Goal: Task Accomplishment & Management: Use online tool/utility

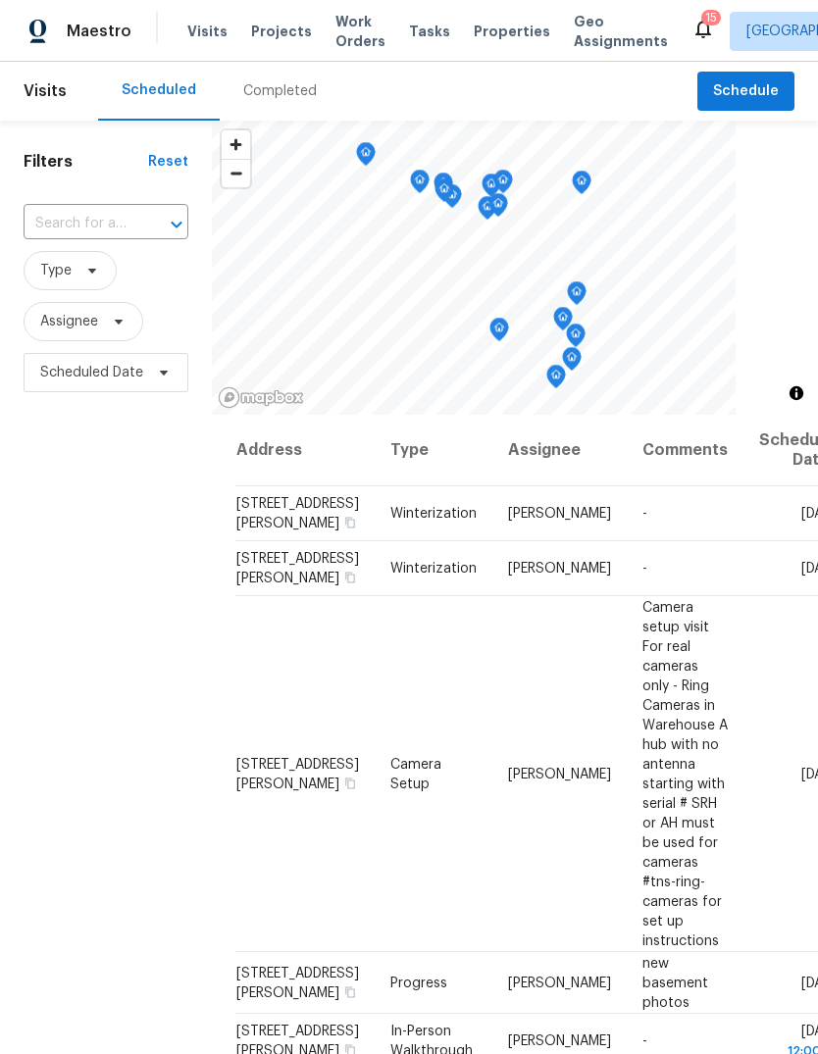
click at [175, 30] on div "Maestro Visits Projects Work Orders Tasks Properties Geo Assignments" at bounding box center [346, 31] width 692 height 39
click at [187, 31] on span "Visits" at bounding box center [207, 32] width 40 height 20
click at [280, 79] on div "Completed" at bounding box center [280, 91] width 121 height 59
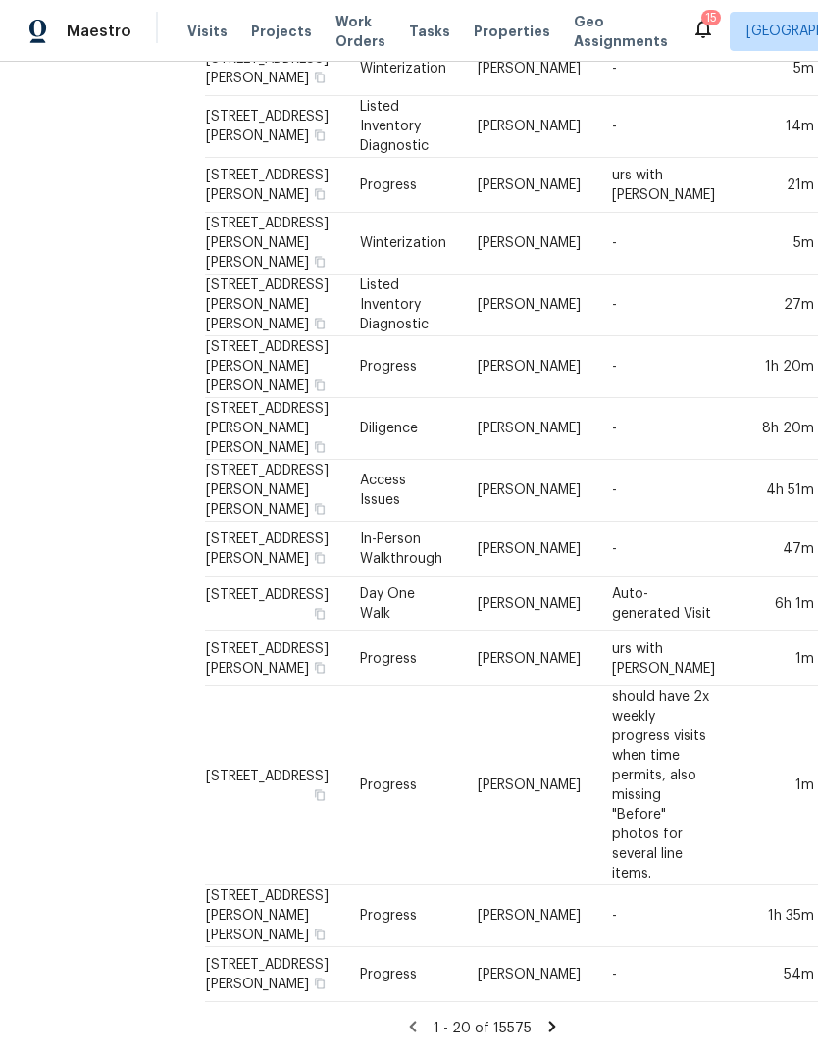
scroll to position [588, 34]
click at [491, 213] on td "[PERSON_NAME]" at bounding box center [530, 185] width 134 height 55
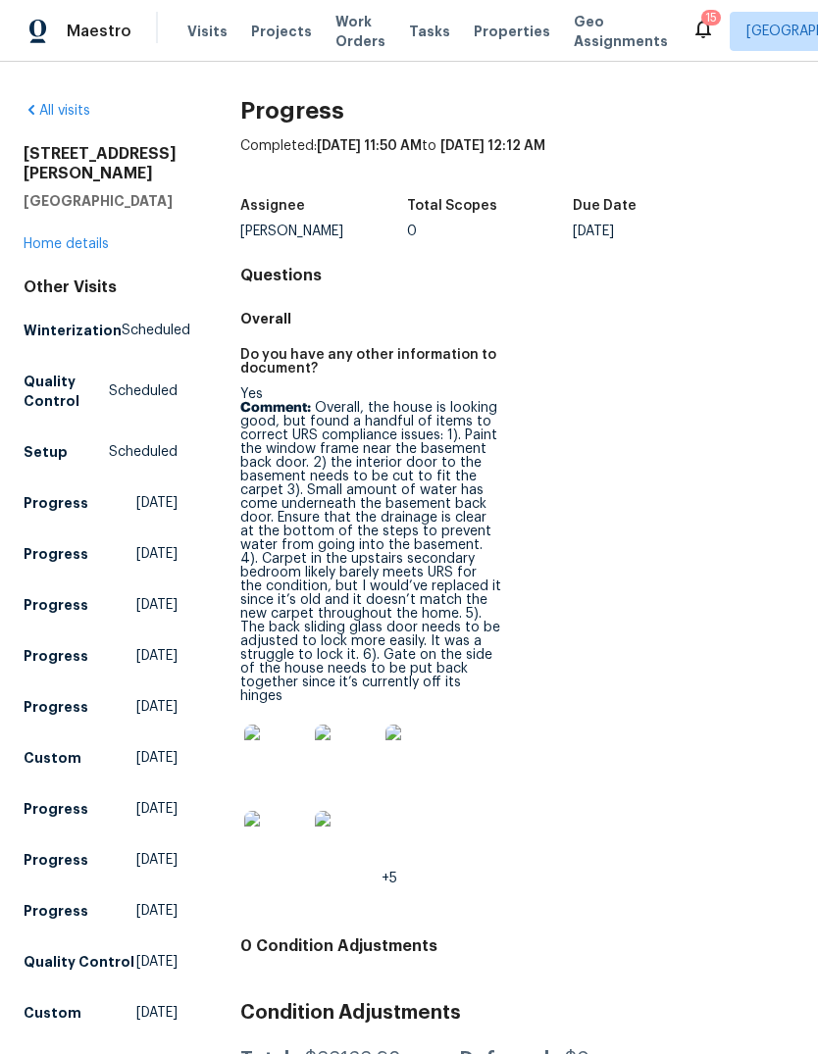
click at [295, 760] on img at bounding box center [275, 756] width 63 height 63
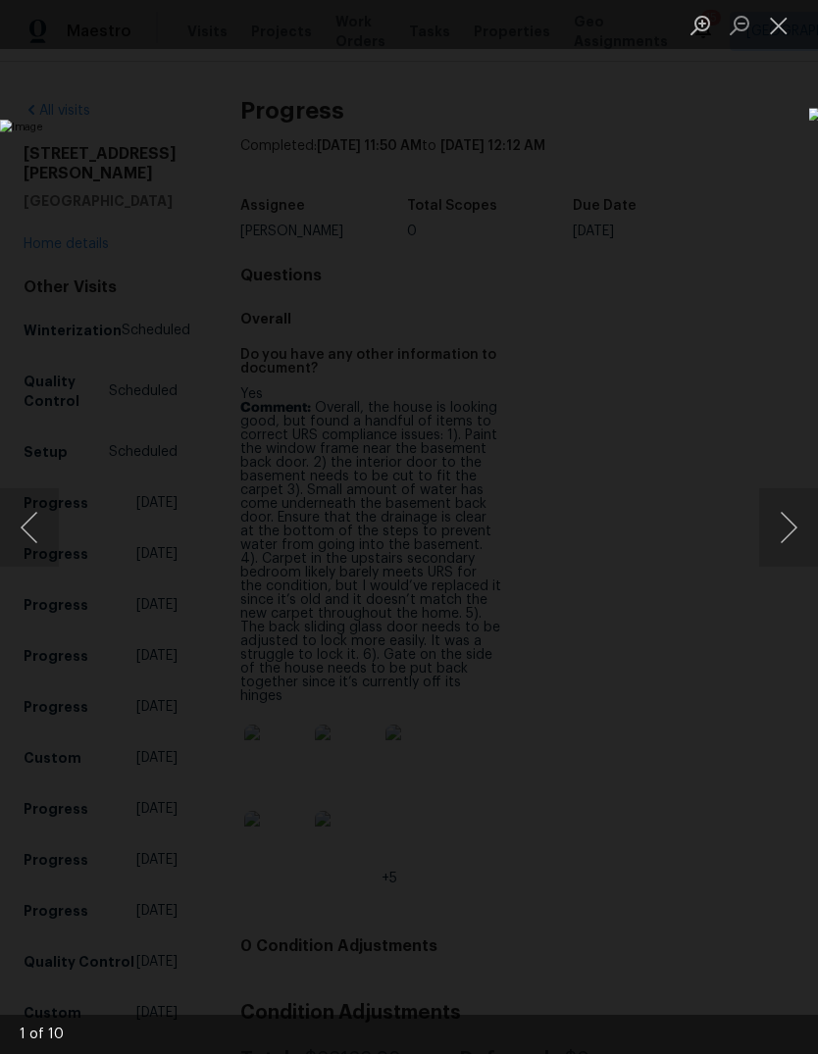
click at [780, 543] on button "Next image" at bounding box center [788, 527] width 59 height 78
click at [796, 546] on button "Next image" at bounding box center [788, 527] width 59 height 78
click at [796, 542] on button "Next image" at bounding box center [788, 527] width 59 height 78
click at [790, 544] on button "Next image" at bounding box center [788, 527] width 59 height 78
click at [785, 559] on button "Next image" at bounding box center [788, 527] width 59 height 78
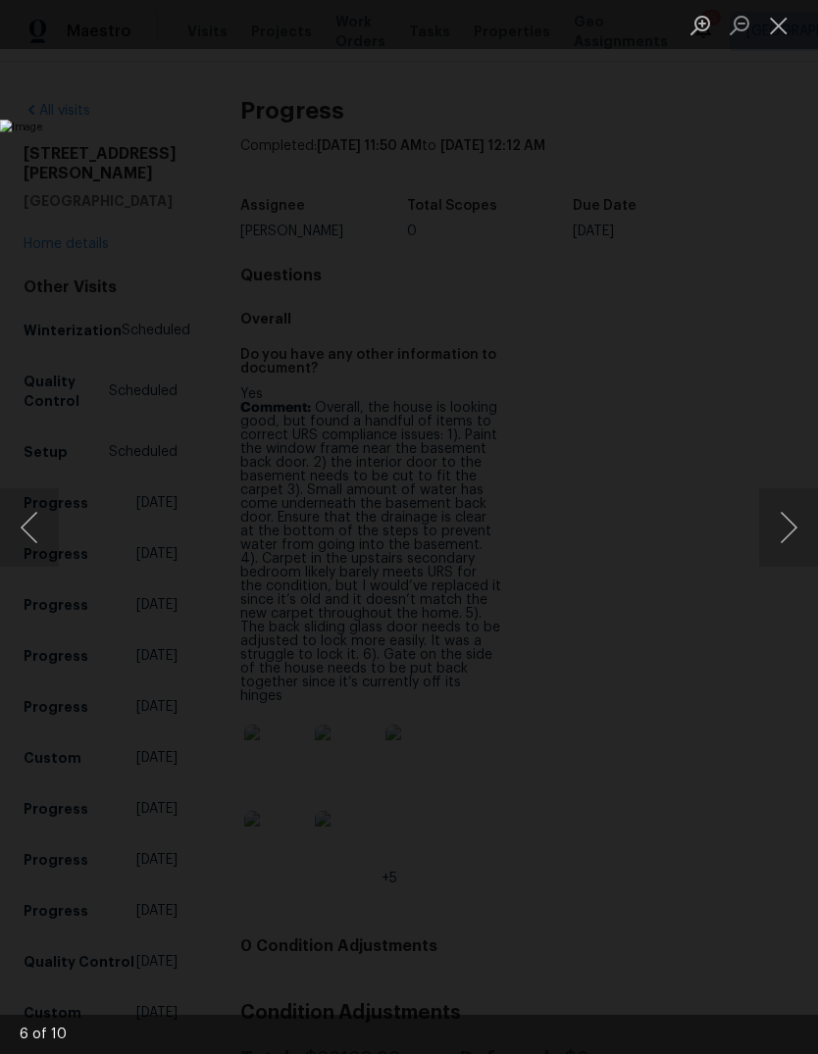
click at [791, 539] on button "Next image" at bounding box center [788, 527] width 59 height 78
click at [795, 539] on button "Next image" at bounding box center [788, 527] width 59 height 78
click at [786, 543] on button "Next image" at bounding box center [788, 527] width 59 height 78
click at [789, 557] on button "Next image" at bounding box center [788, 527] width 59 height 78
click at [46, 526] on button "Previous image" at bounding box center [29, 527] width 59 height 78
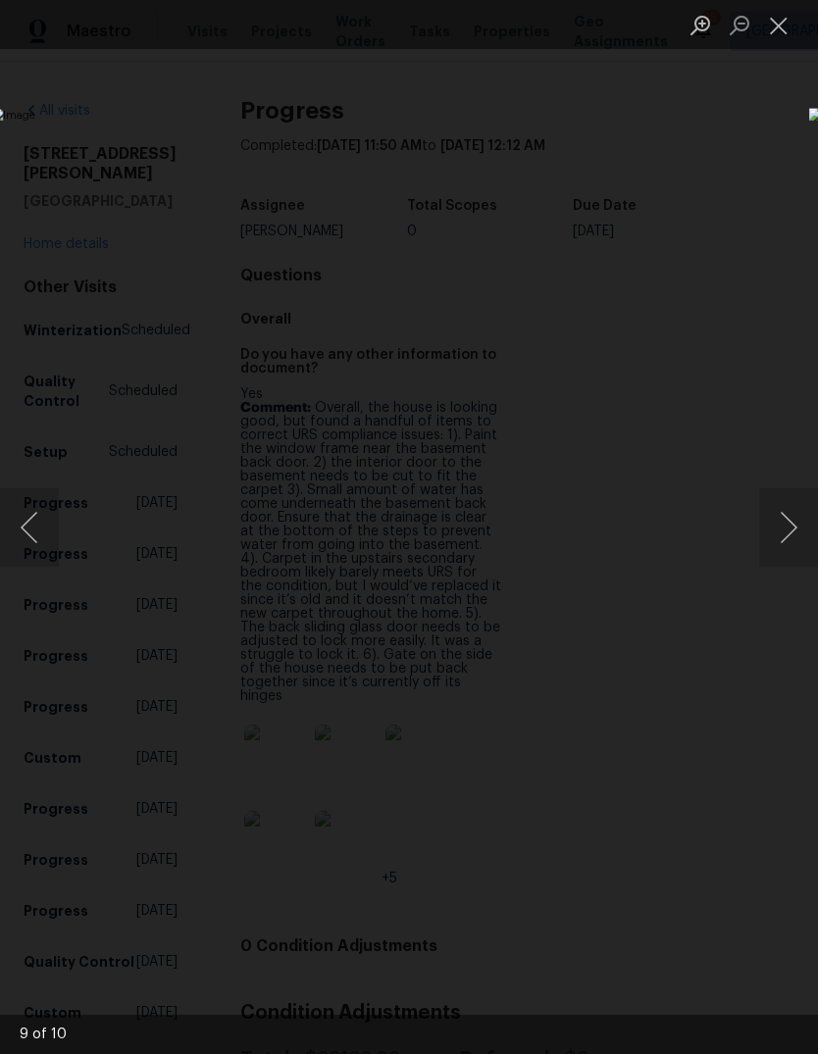
click at [788, 546] on button "Next image" at bounding box center [788, 527] width 59 height 78
click at [784, 42] on button "Close lightbox" at bounding box center [778, 25] width 39 height 34
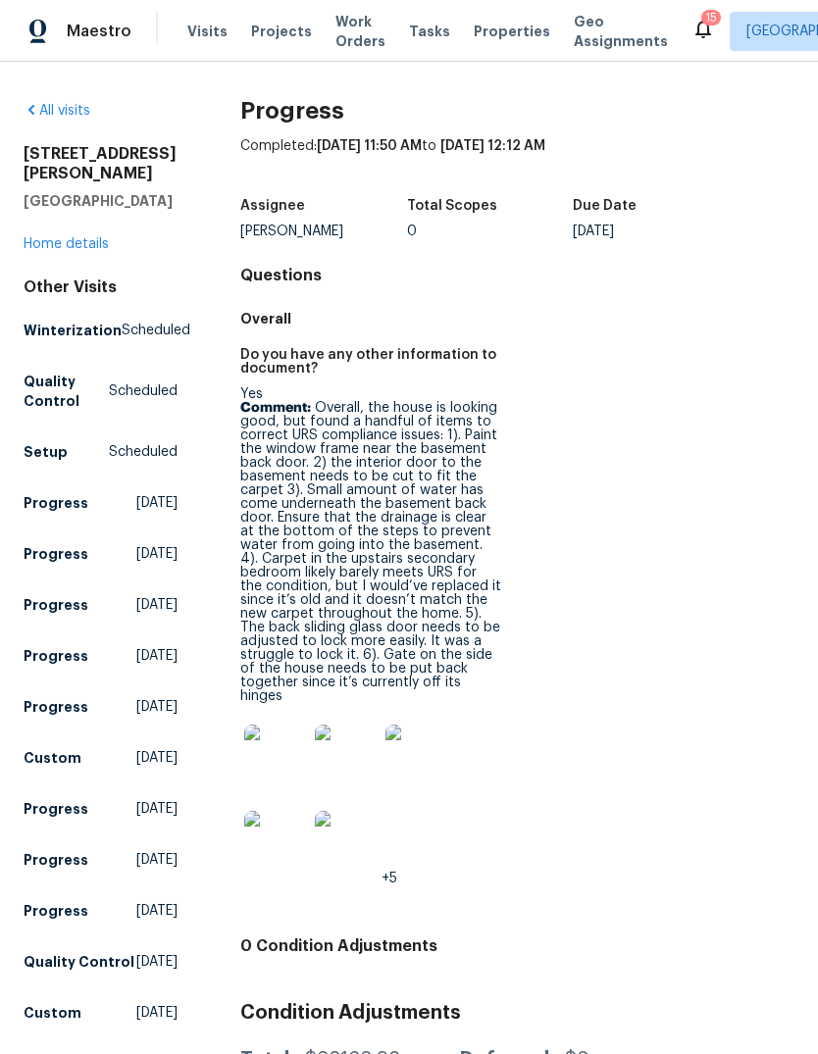
click at [285, 39] on span "Projects" at bounding box center [281, 32] width 61 height 20
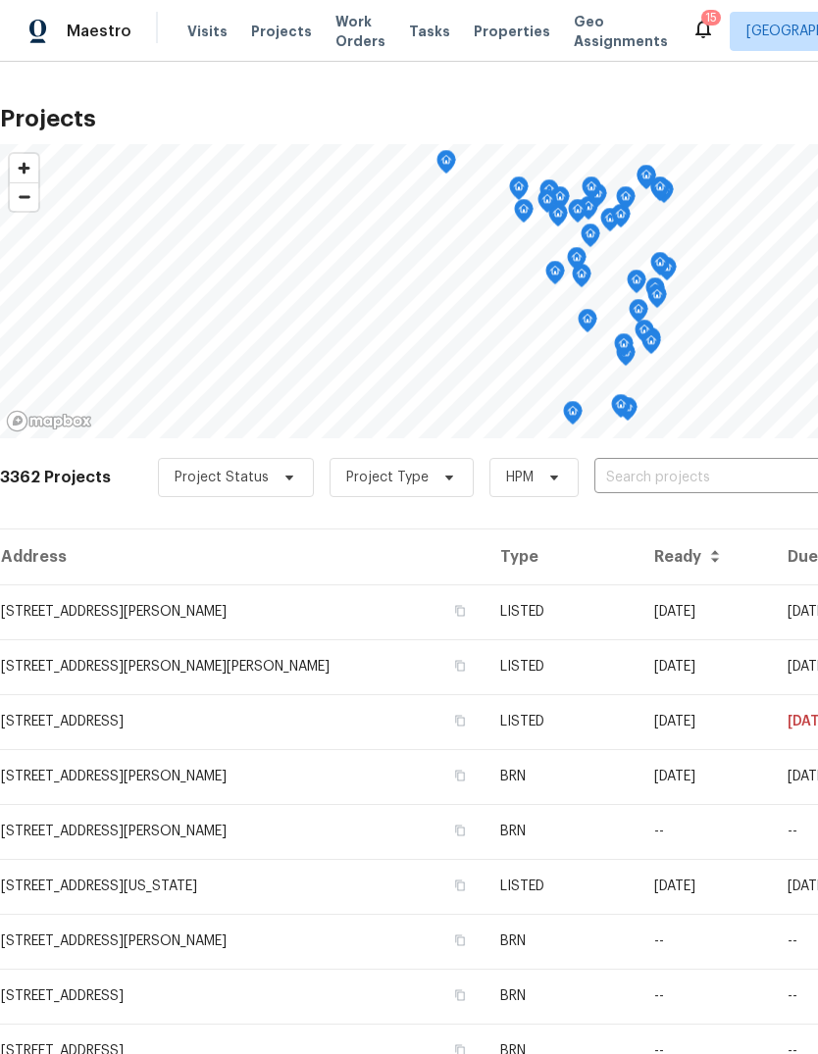
click at [501, 39] on span "Properties" at bounding box center [512, 32] width 77 height 20
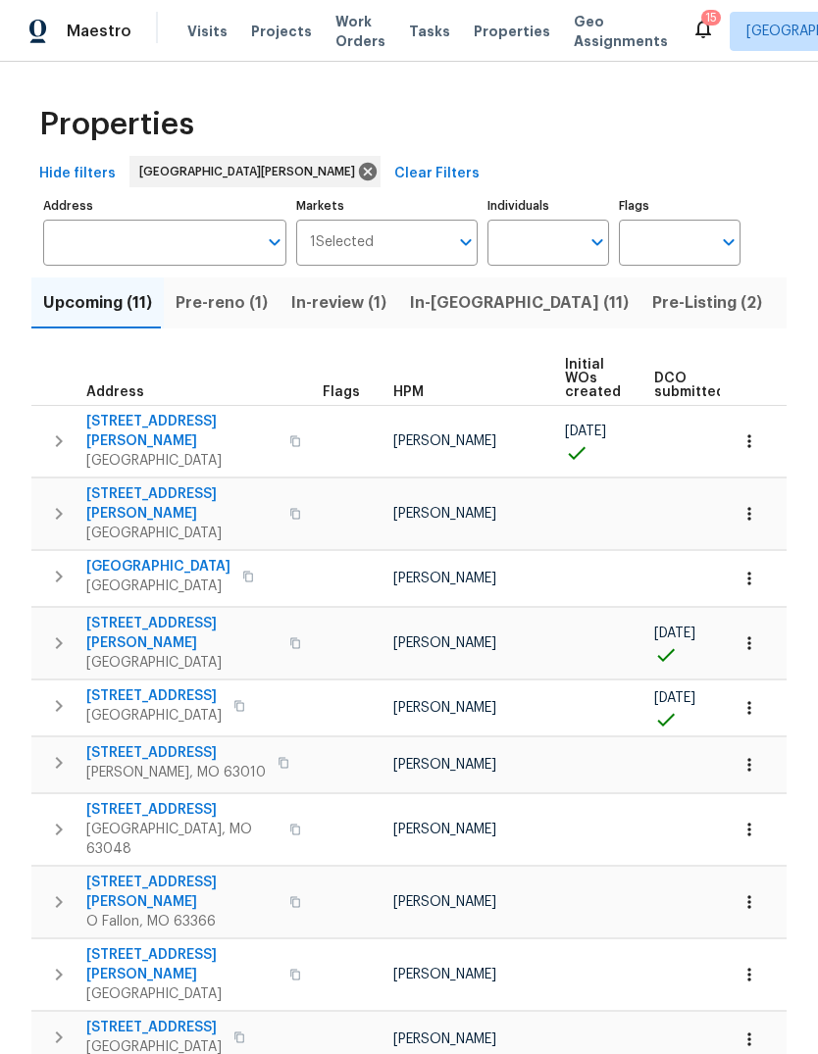
click at [473, 310] on span "In-reno (11)" at bounding box center [519, 302] width 219 height 27
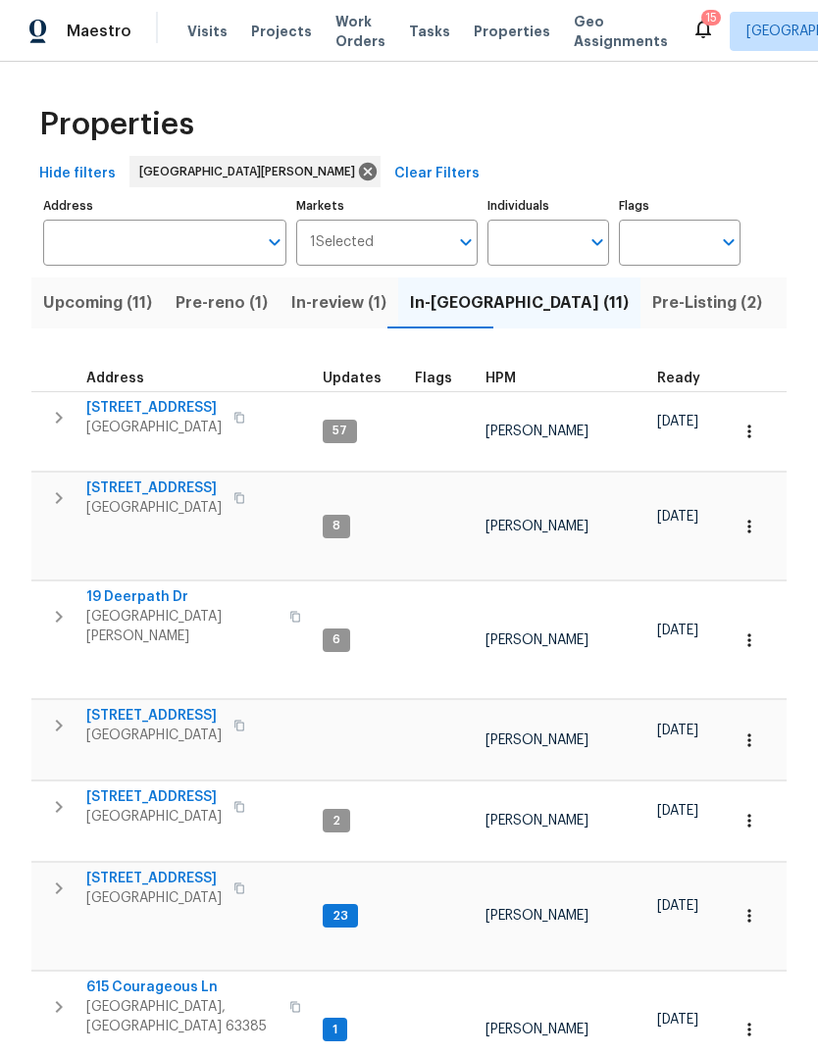
click at [510, 385] on div "HPM" at bounding box center [564, 379] width 156 height 14
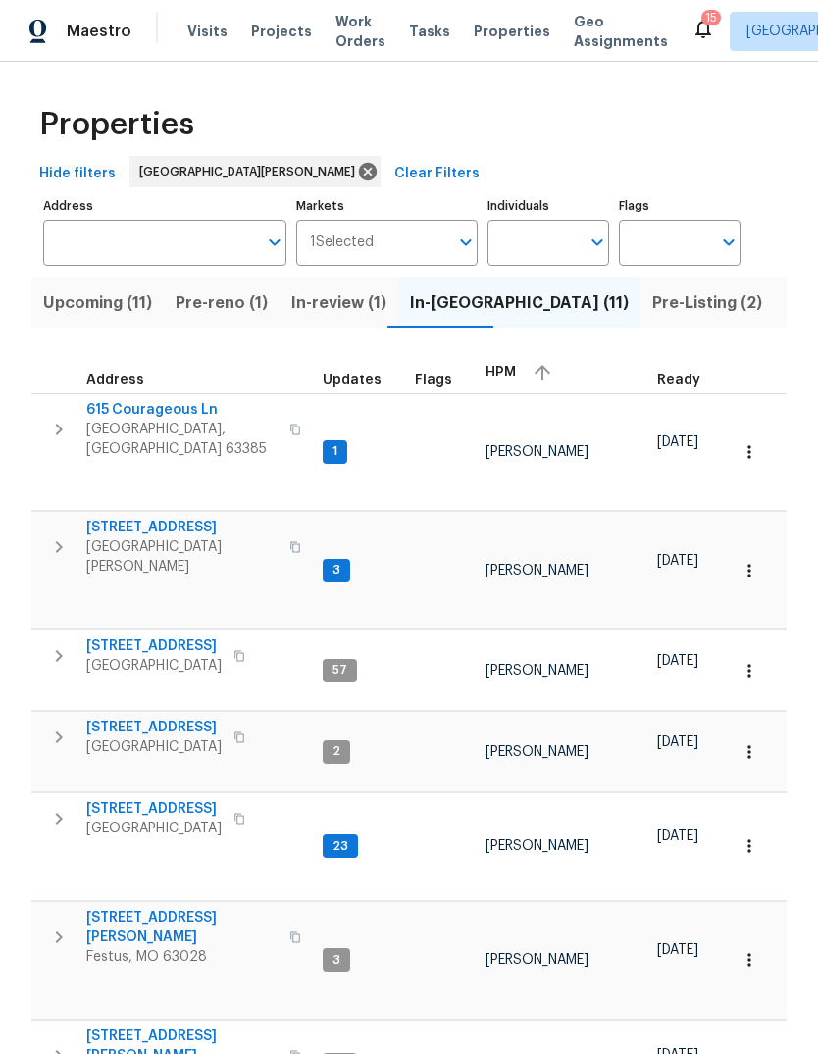
click at [495, 380] on span "HPM" at bounding box center [501, 373] width 30 height 14
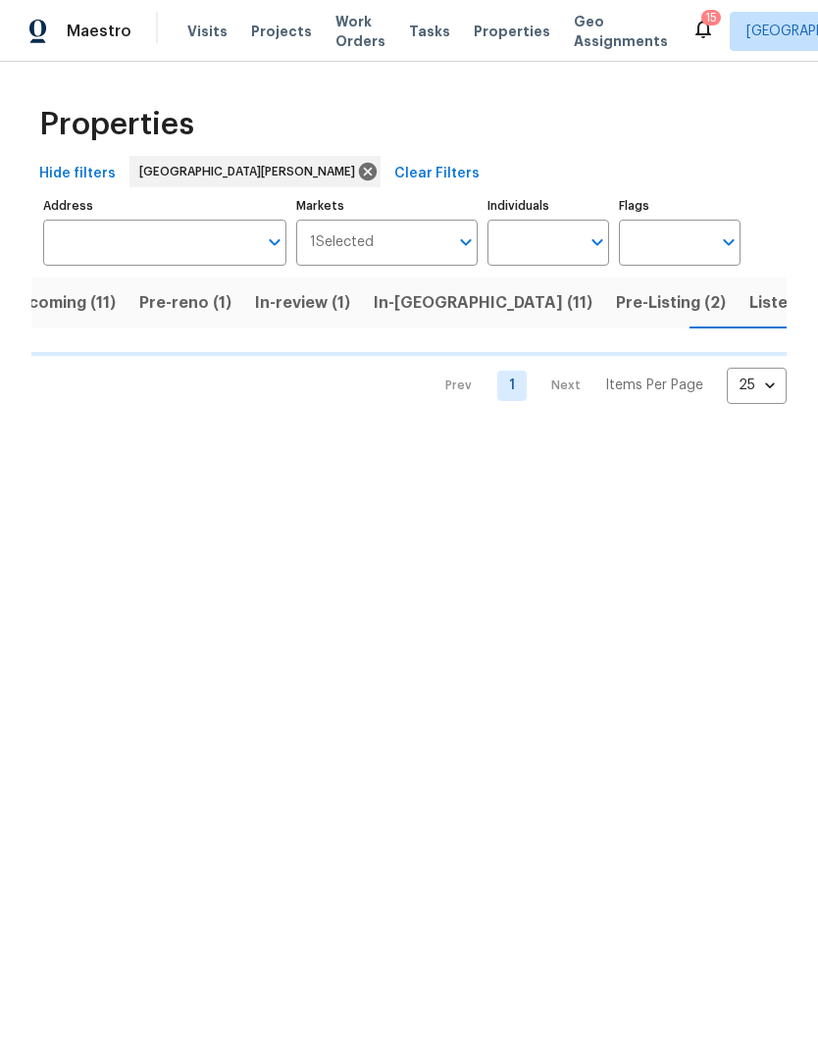
scroll to position [0, 43]
click at [63, 304] on span "Upcoming (11)" at bounding box center [54, 302] width 109 height 27
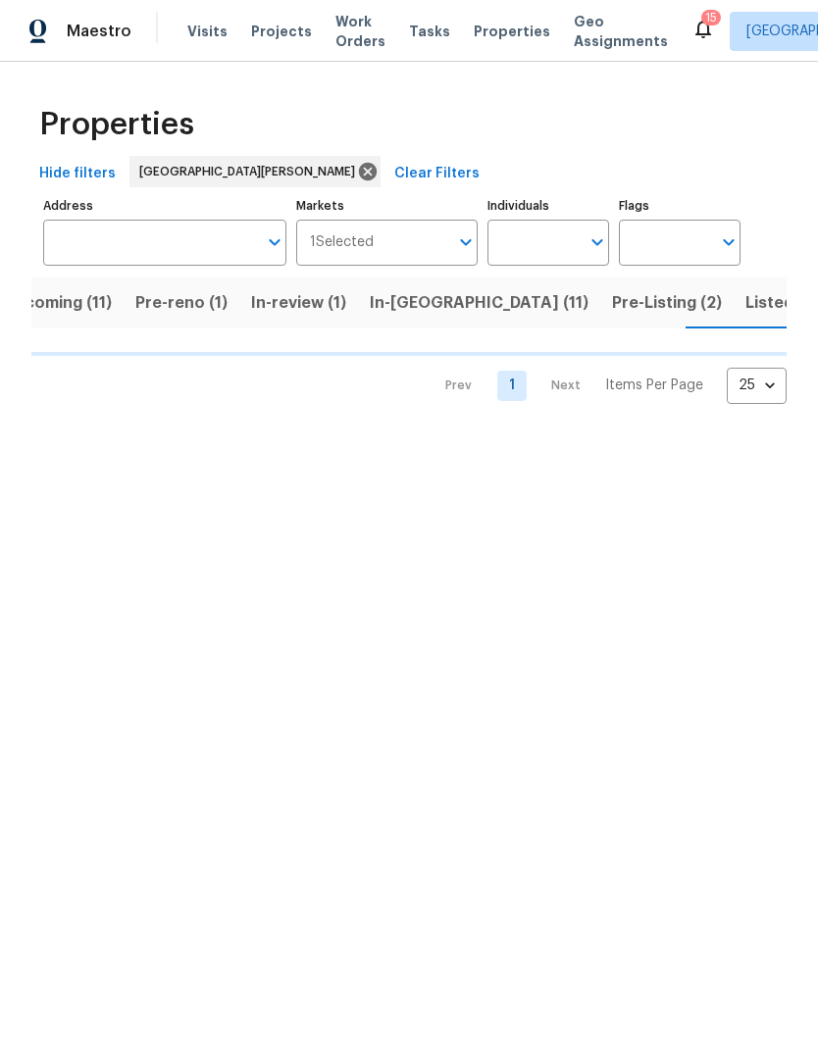
scroll to position [0, 43]
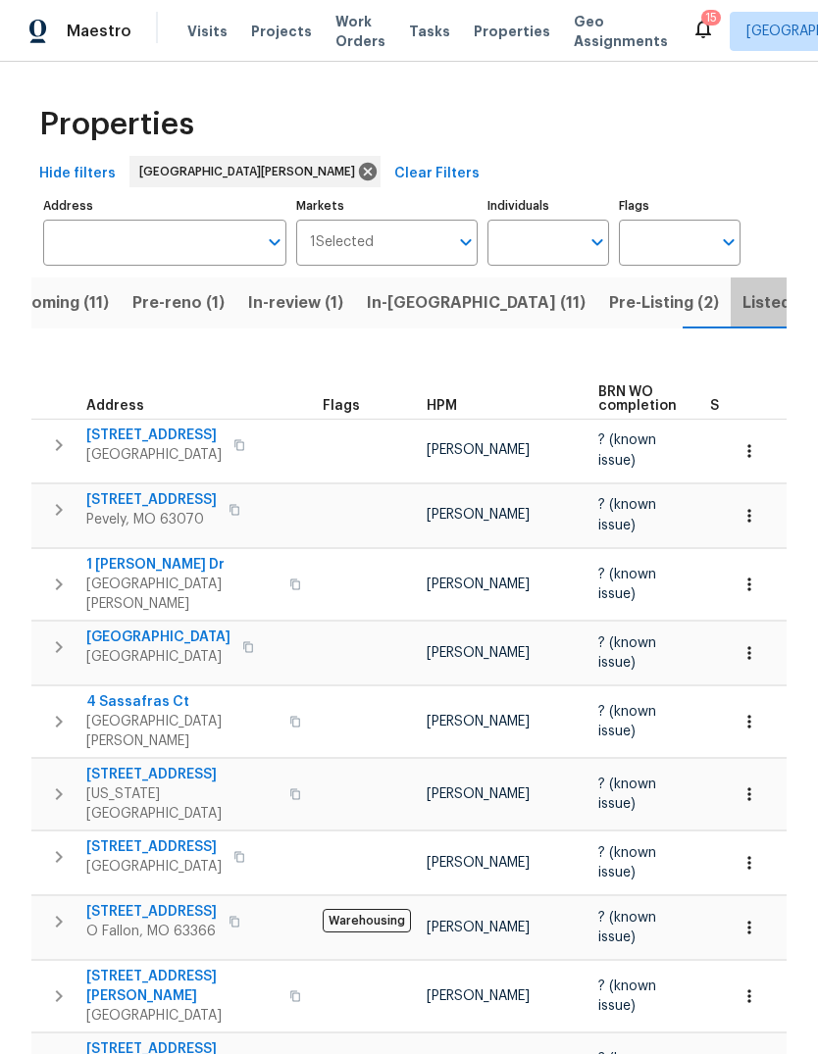
click at [743, 305] on span "Listed (32)" at bounding box center [784, 302] width 83 height 27
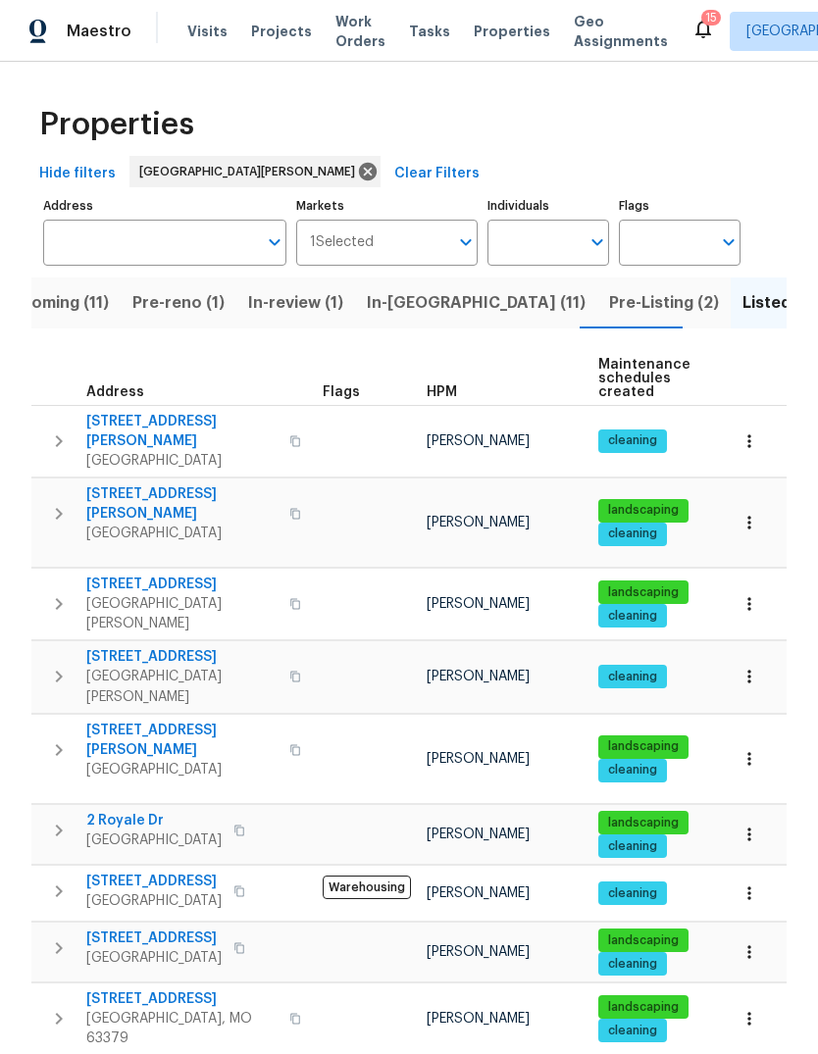
click at [447, 399] on span "HPM" at bounding box center [442, 392] width 30 height 14
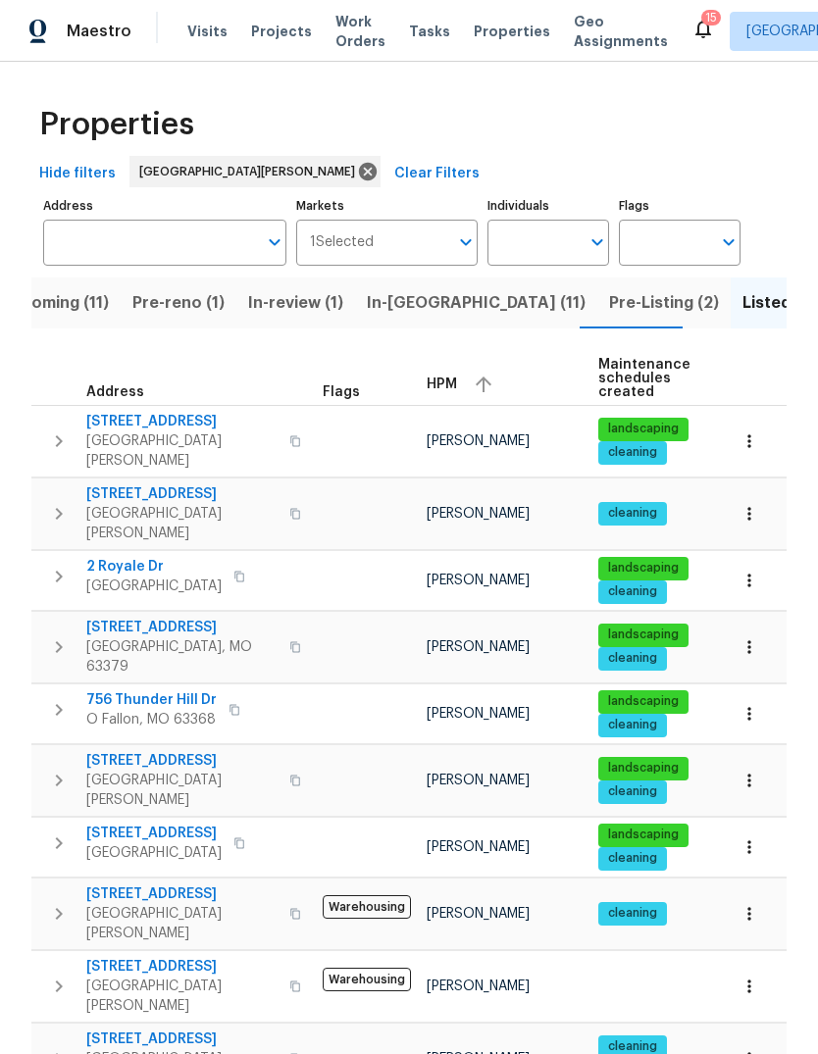
click at [445, 386] on span "HPM" at bounding box center [442, 385] width 30 height 14
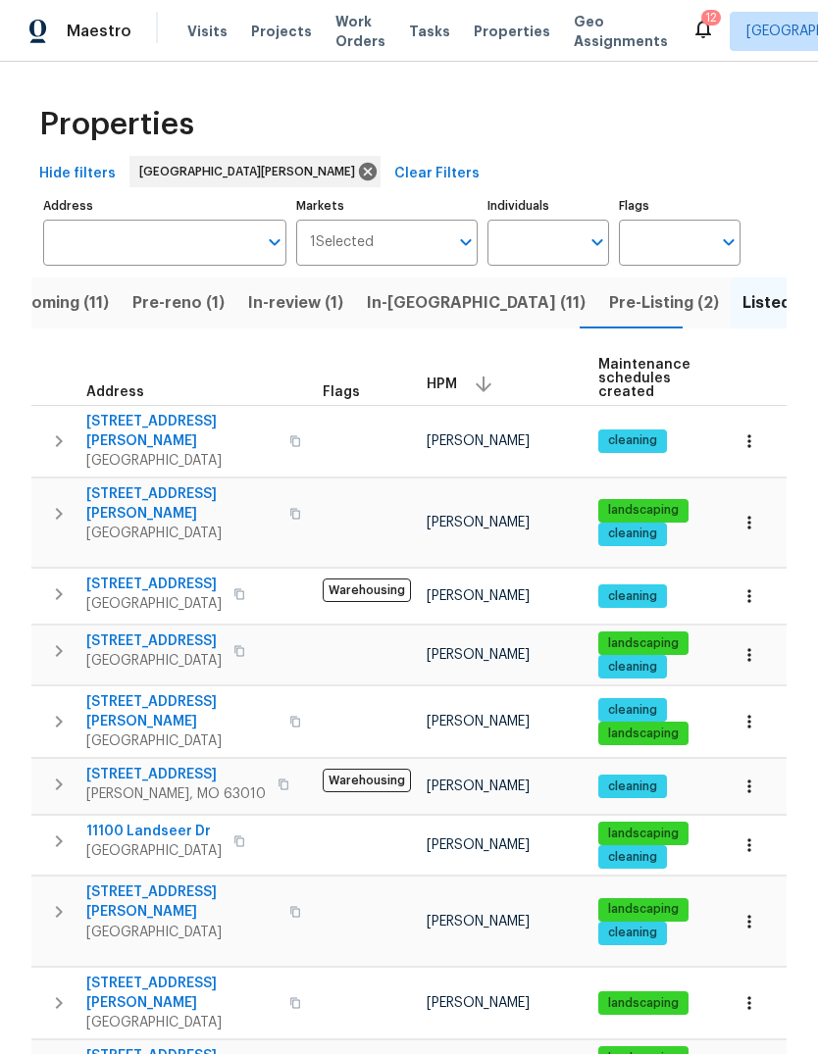
click at [422, 306] on span "In-reno (11)" at bounding box center [476, 302] width 219 height 27
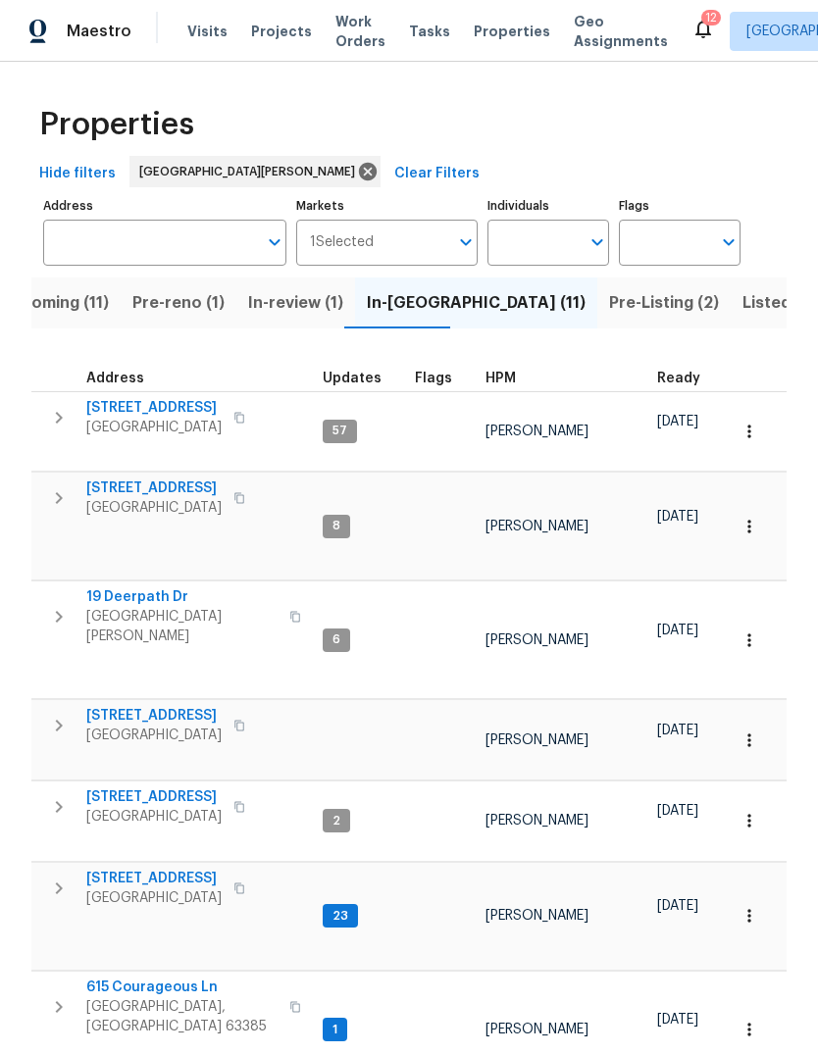
click at [427, 310] on span "In-reno (11)" at bounding box center [476, 302] width 219 height 27
click at [427, 305] on span "In-reno (11)" at bounding box center [476, 302] width 219 height 27
click at [516, 378] on div "HPM" at bounding box center [564, 379] width 156 height 14
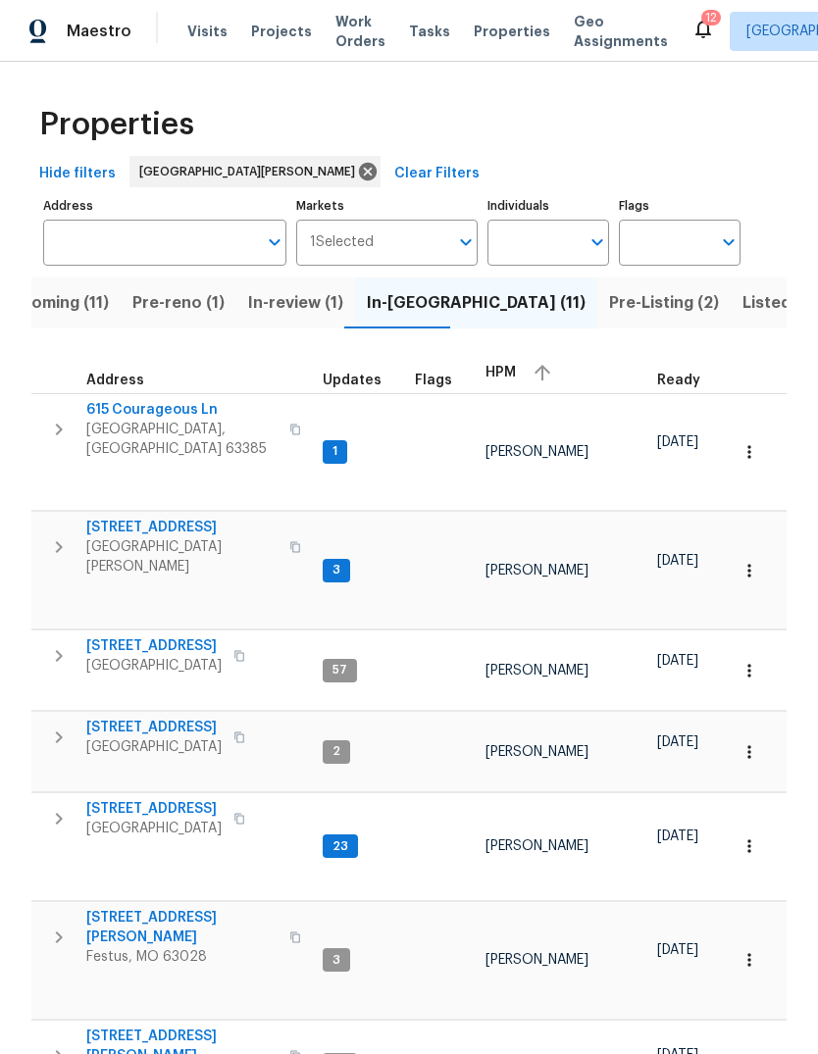
click at [503, 376] on span "HPM" at bounding box center [501, 373] width 30 height 14
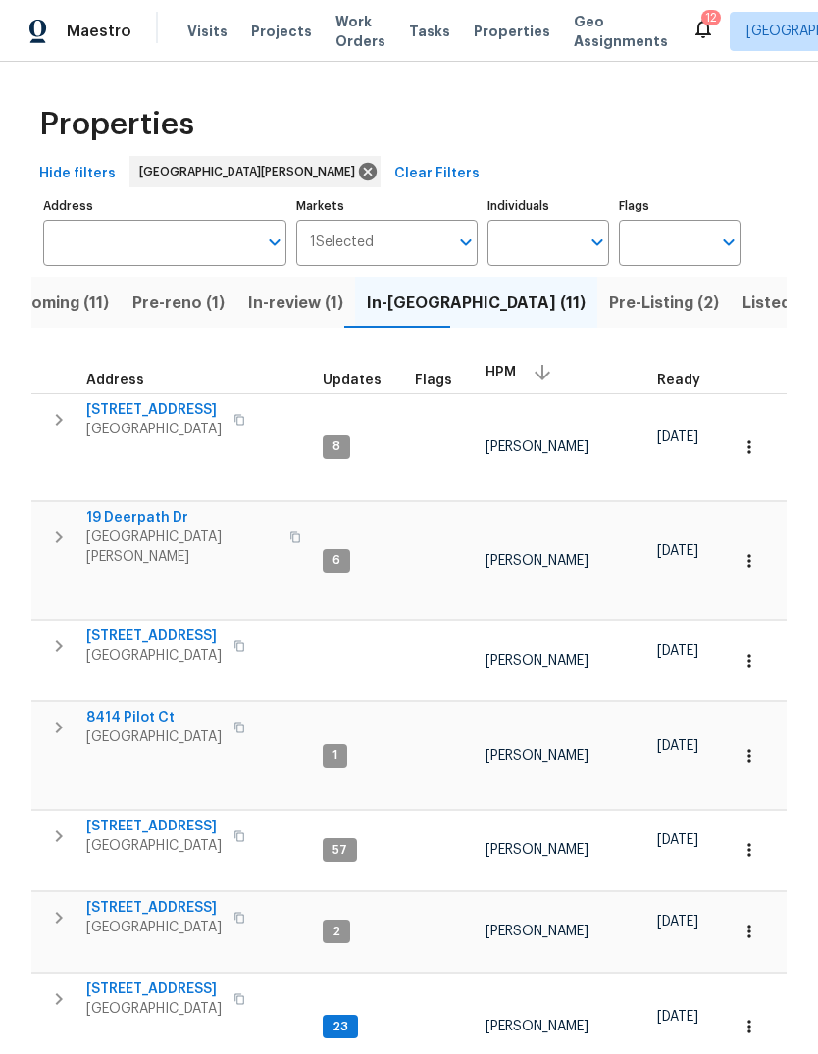
click at [181, 426] on span "[GEOGRAPHIC_DATA]" at bounding box center [153, 430] width 135 height 20
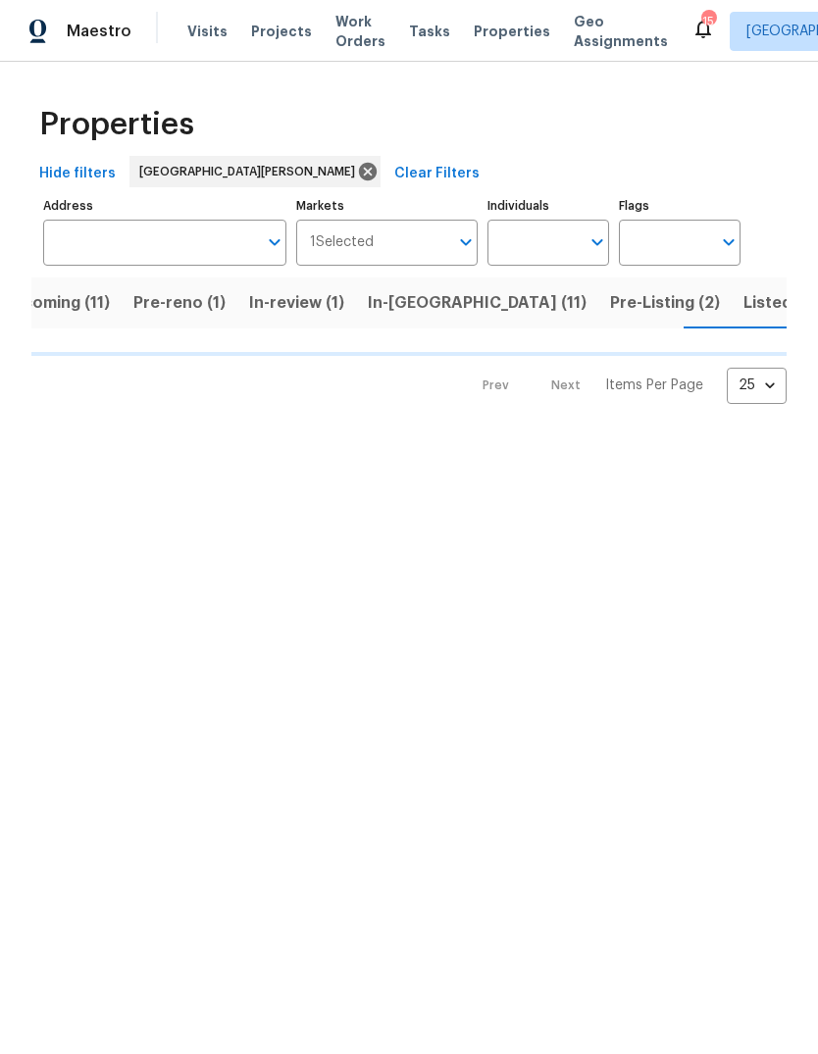
scroll to position [0, 43]
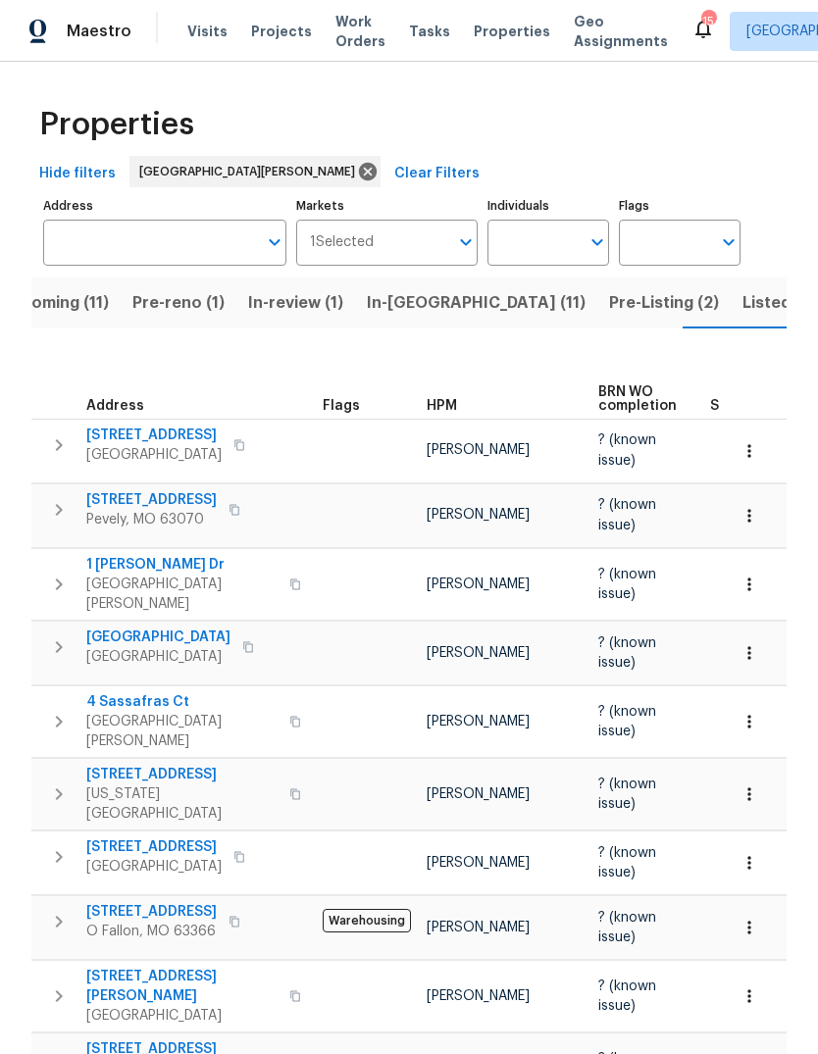
click at [609, 314] on span "Pre-Listing (2)" at bounding box center [664, 302] width 110 height 27
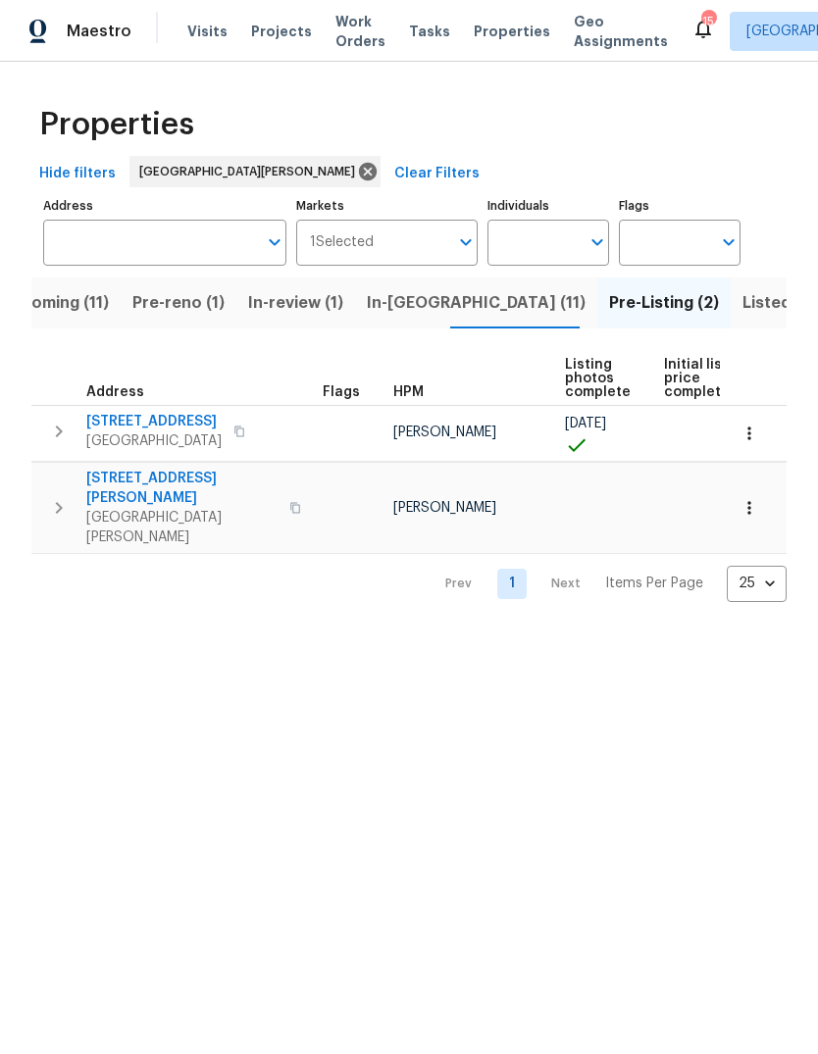
click at [421, 308] on span "In-reno (11)" at bounding box center [476, 302] width 219 height 27
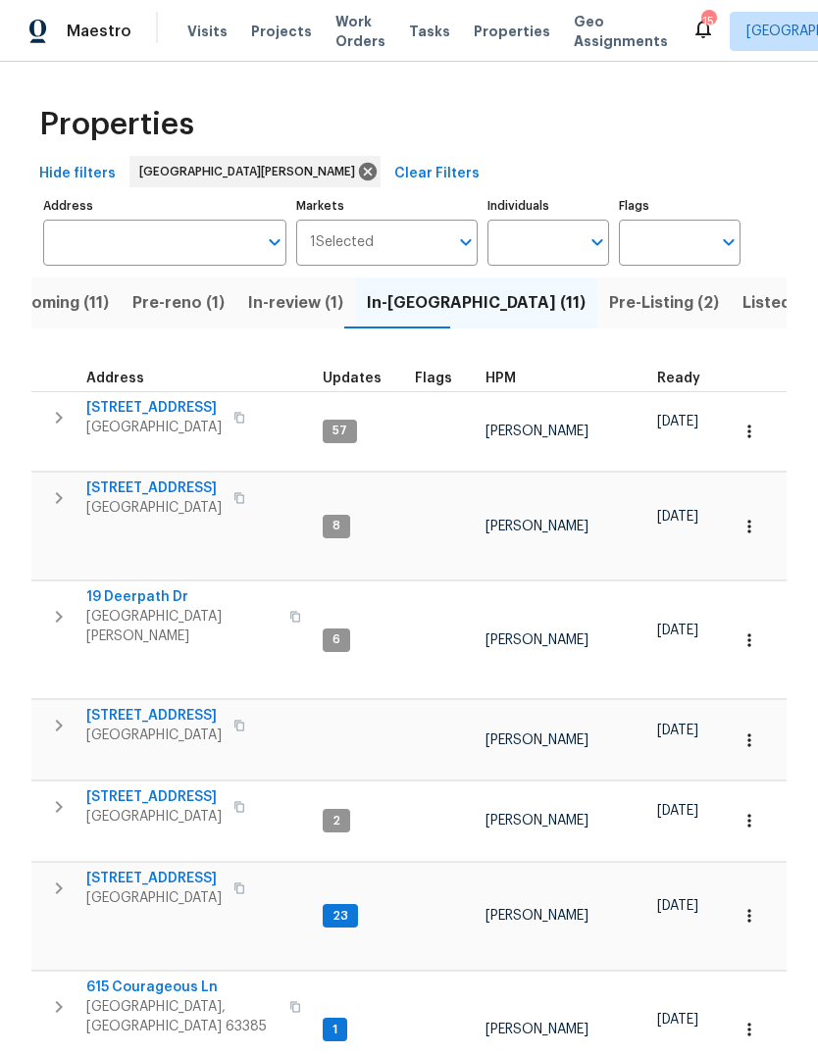
click at [512, 383] on div "HPM" at bounding box center [564, 379] width 156 height 14
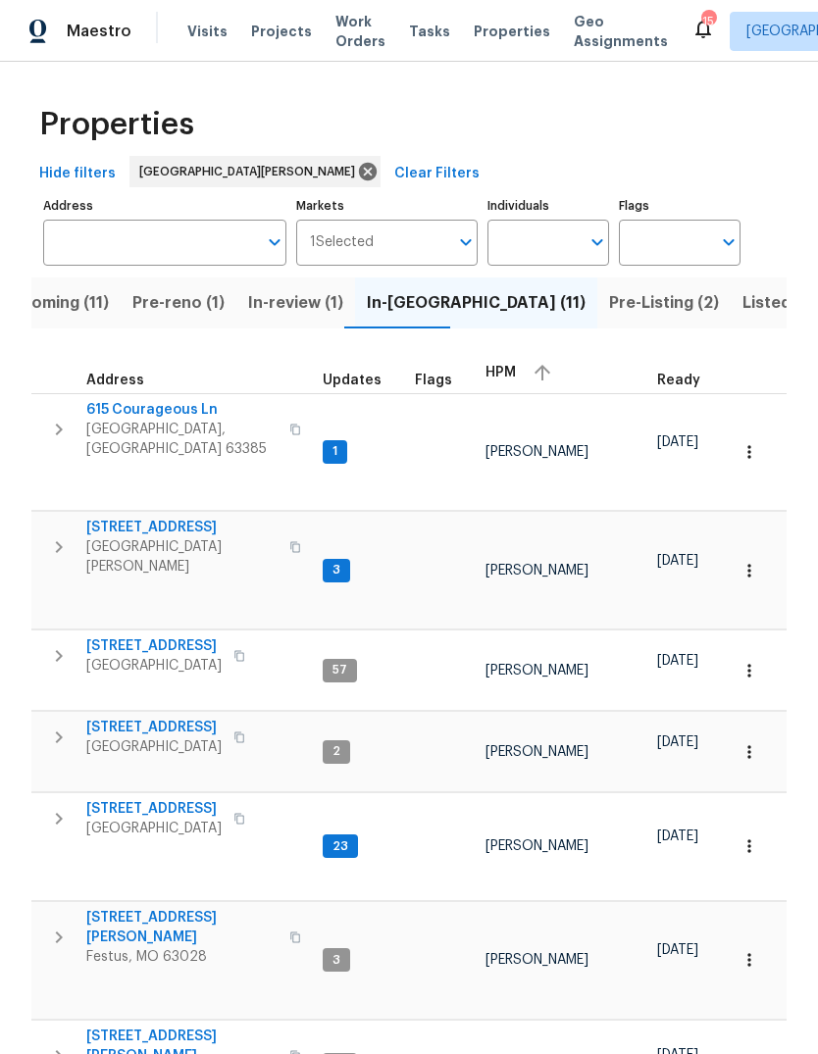
click at [500, 385] on div "HPM" at bounding box center [564, 372] width 156 height 29
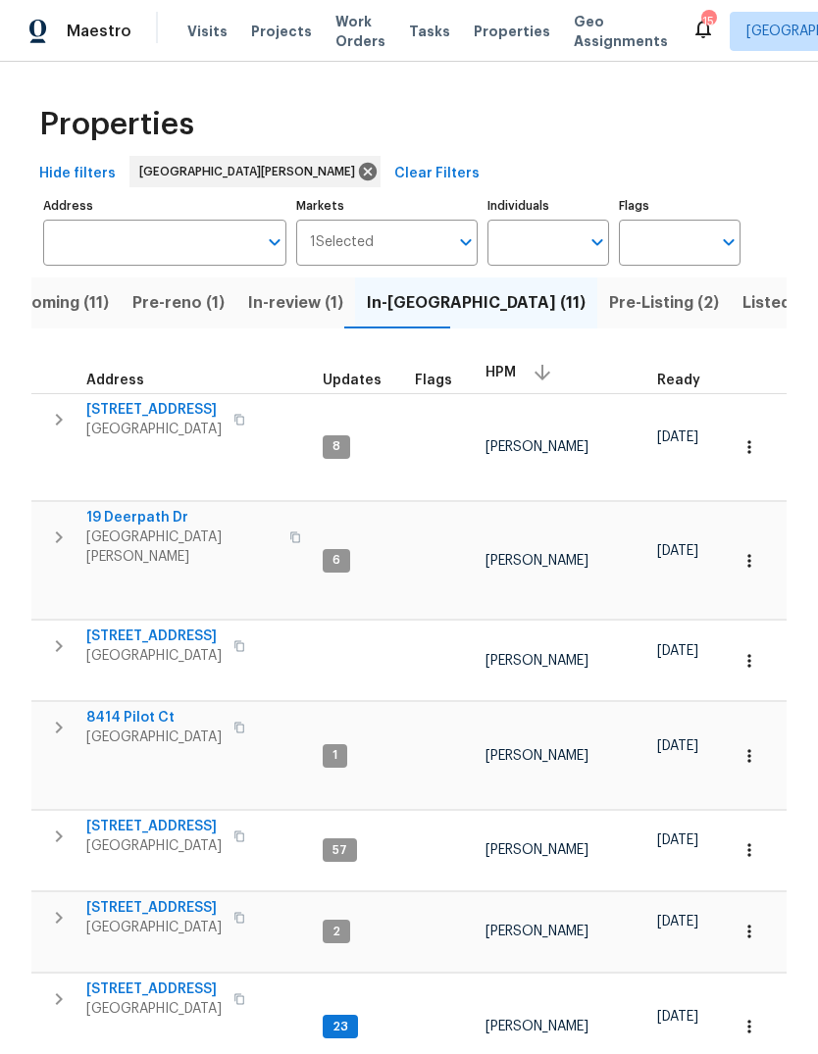
click at [86, 301] on span "Upcoming (11)" at bounding box center [54, 302] width 109 height 27
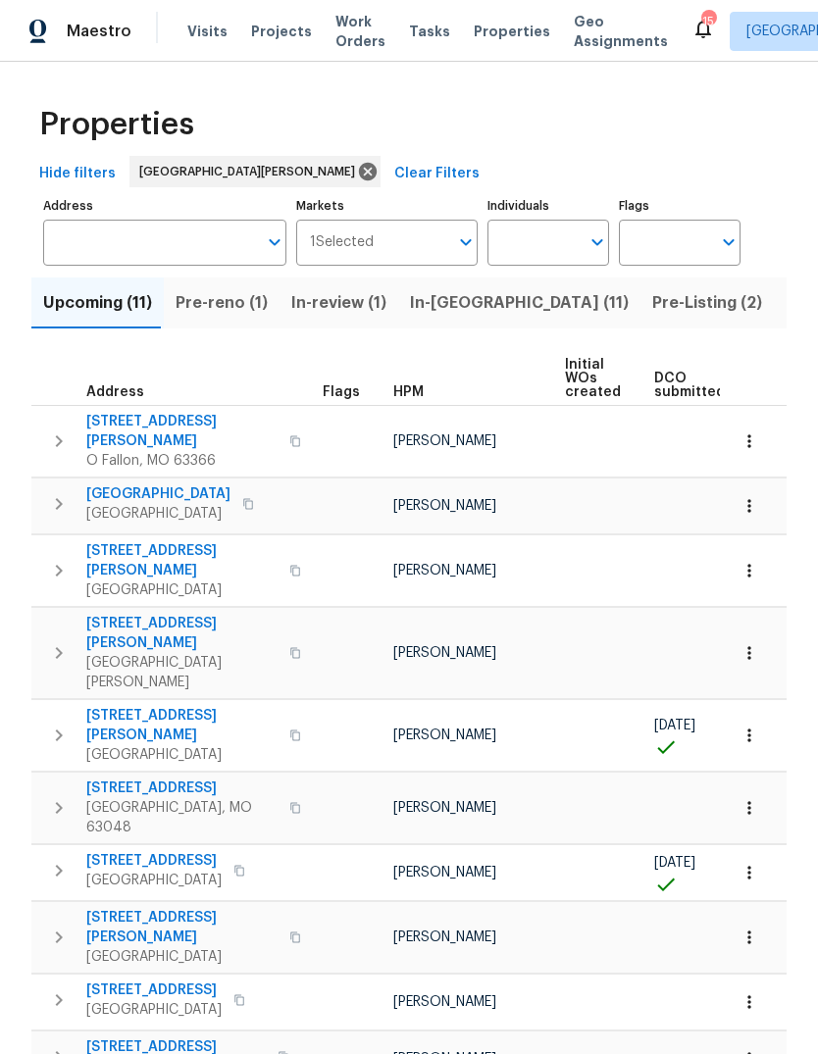
click at [786, 314] on span "Listed (32)" at bounding box center [827, 302] width 83 height 27
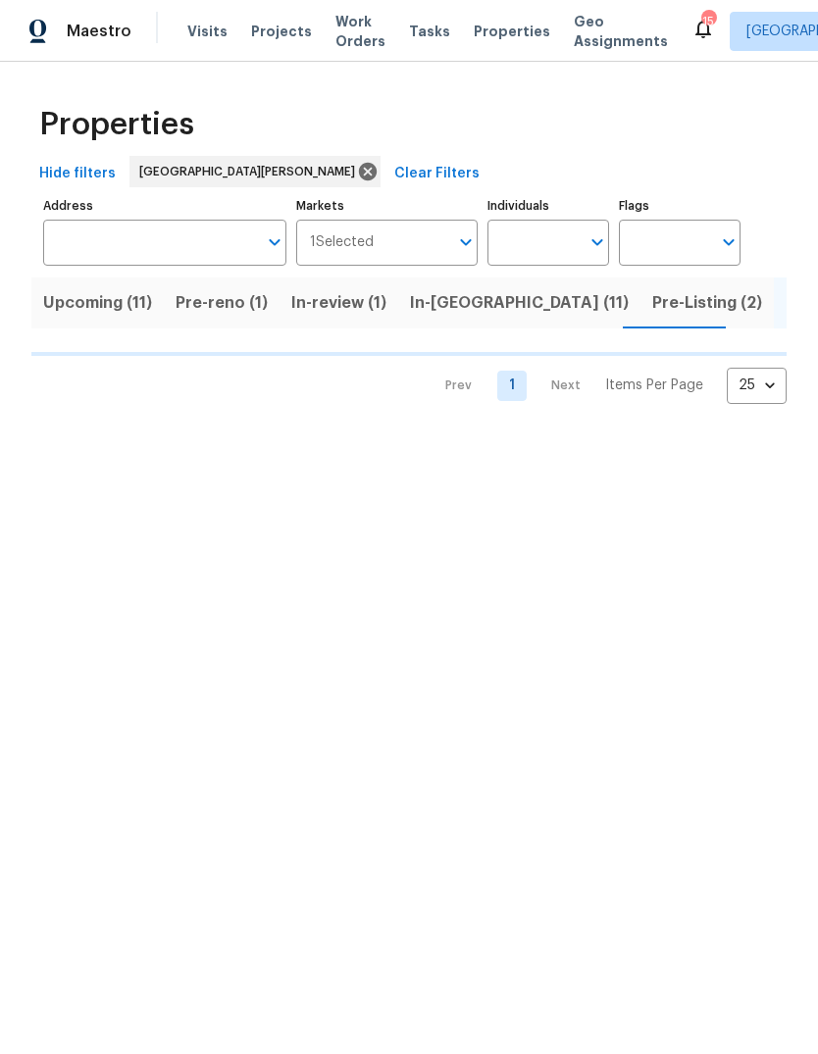
click at [652, 315] on span "Pre-Listing (2)" at bounding box center [707, 302] width 110 height 27
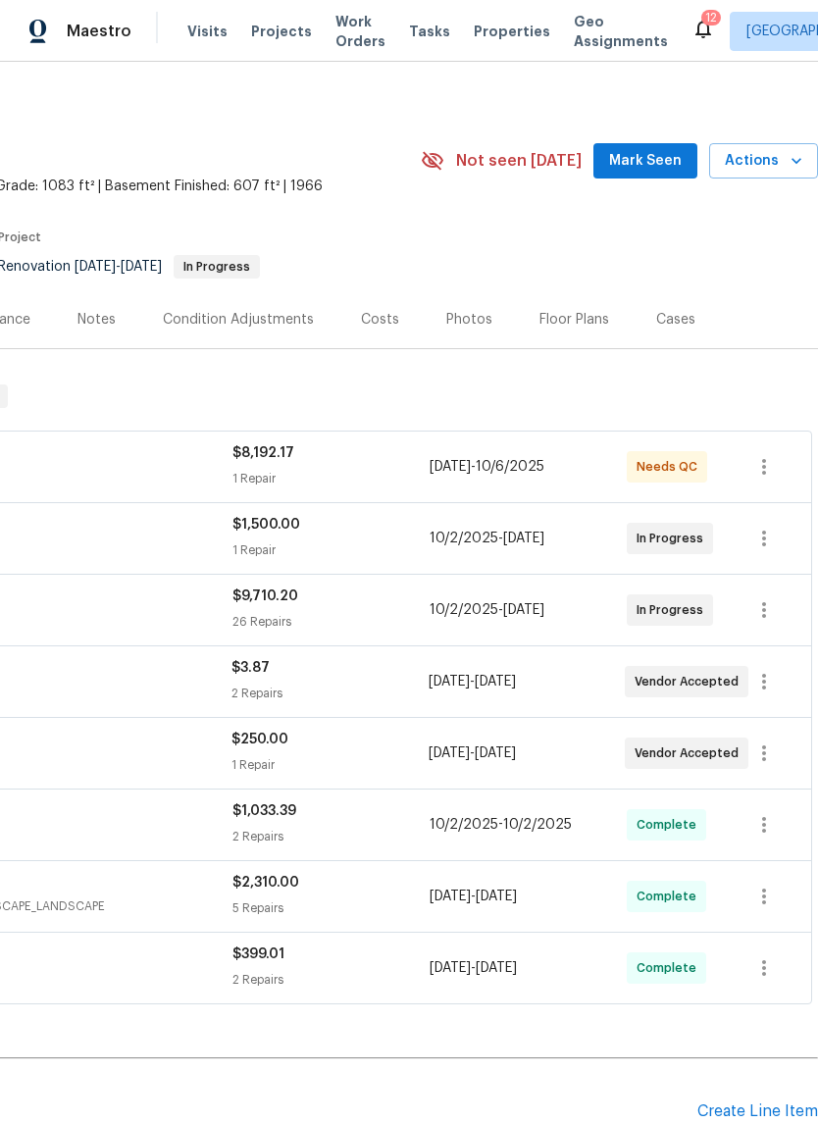
scroll to position [7, 290]
click at [655, 160] on span "Mark Seen" at bounding box center [645, 161] width 73 height 25
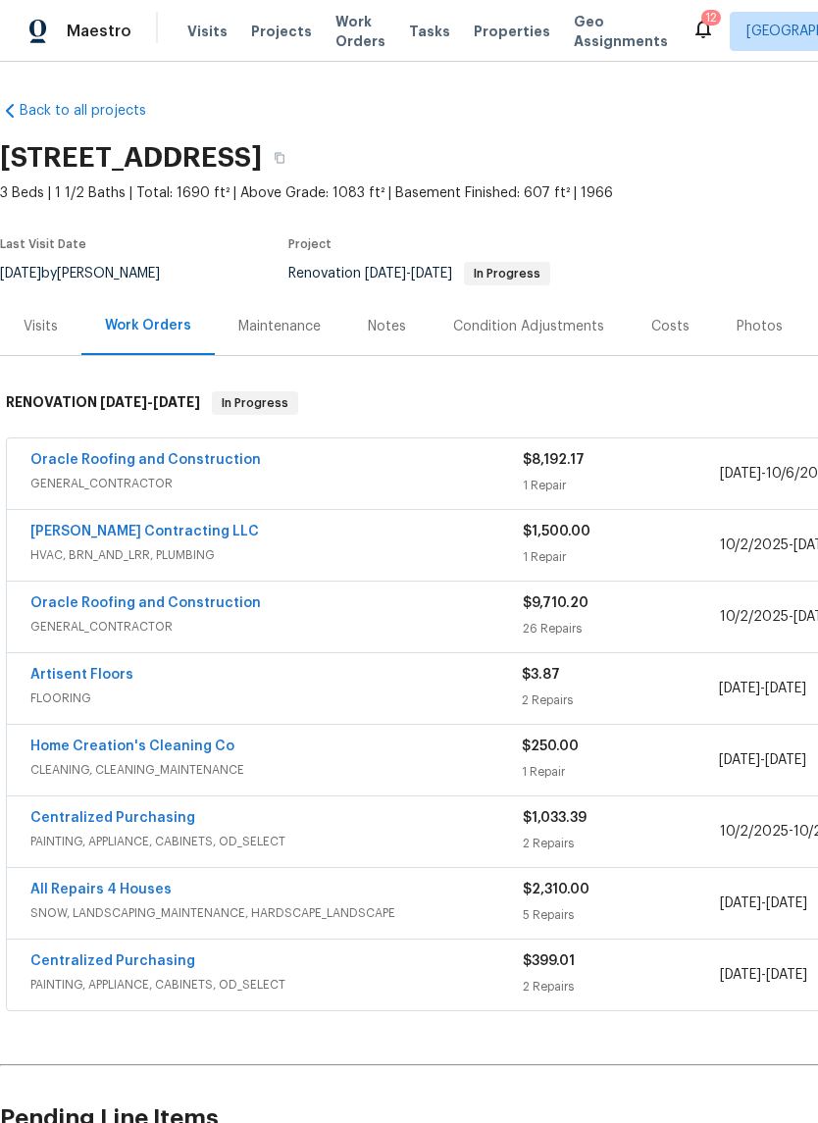
scroll to position [0, 0]
click at [225, 463] on link "Oracle Roofing and Construction" at bounding box center [145, 460] width 231 height 14
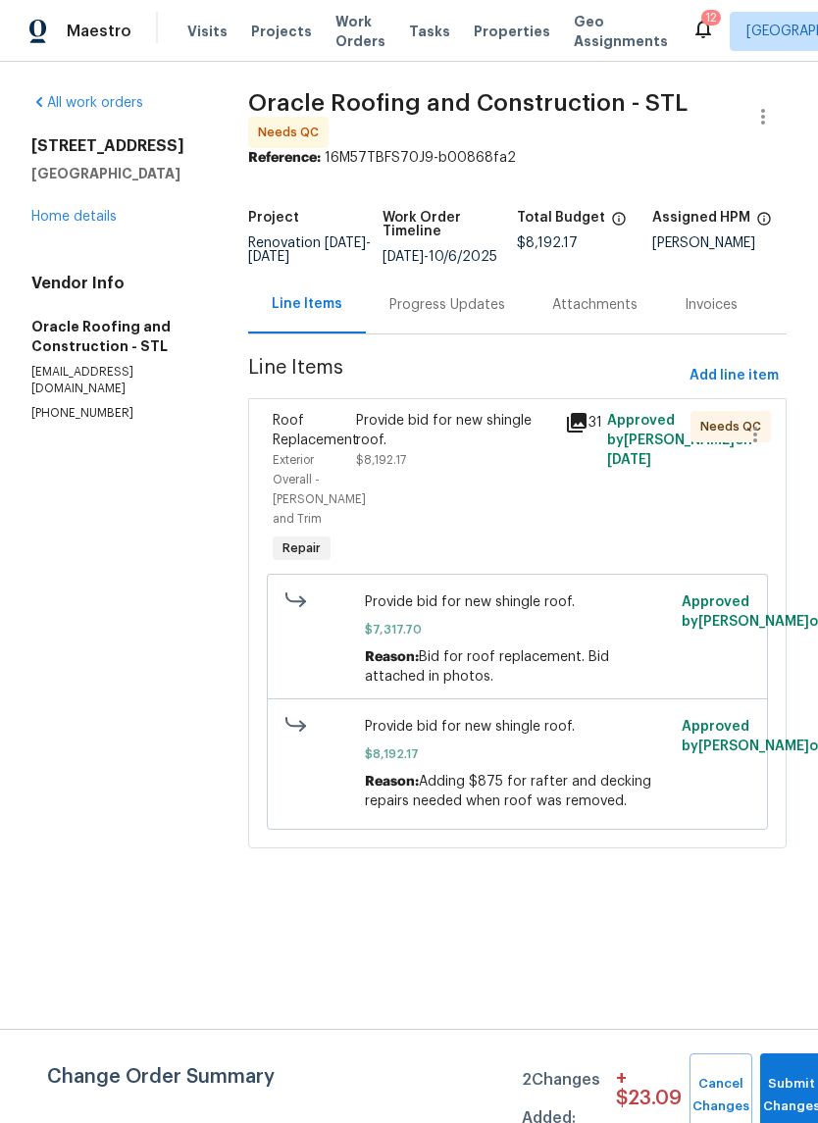
click at [581, 433] on icon at bounding box center [577, 423] width 20 height 20
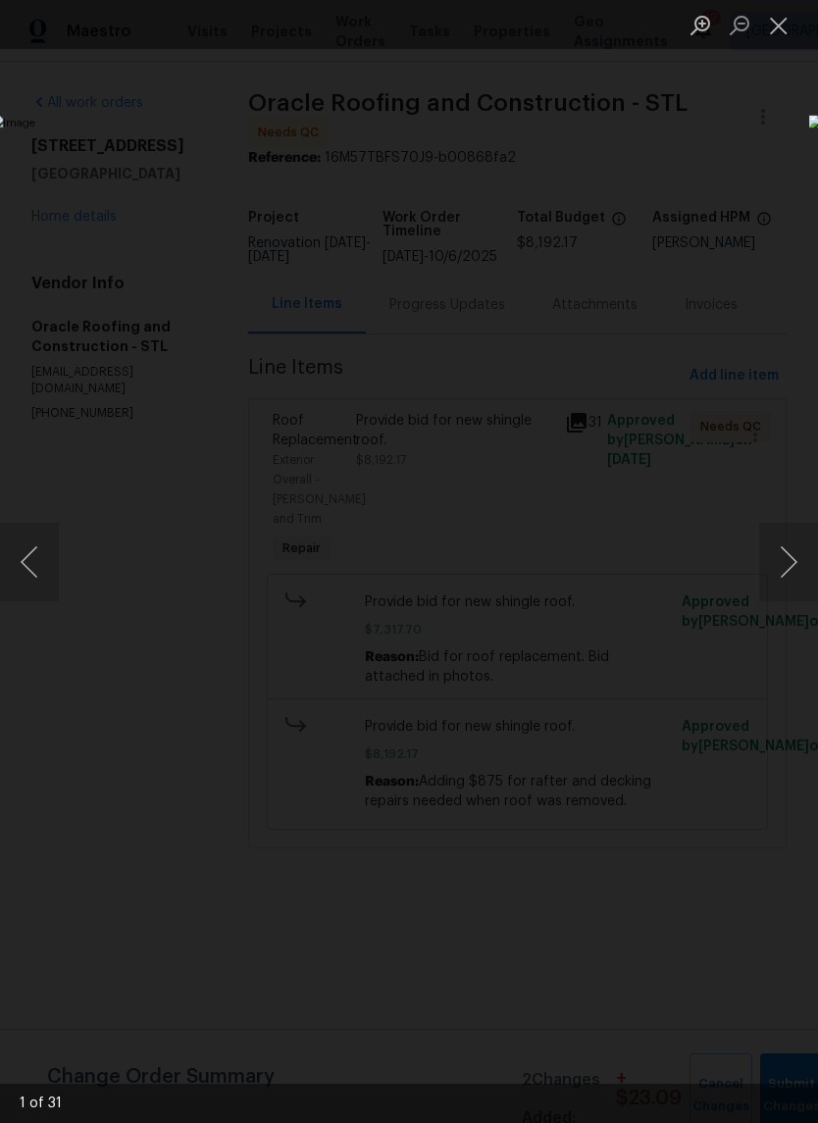
click at [784, 575] on button "Next image" at bounding box center [788, 562] width 59 height 78
click at [792, 579] on button "Next image" at bounding box center [788, 562] width 59 height 78
click at [786, 574] on button "Next image" at bounding box center [788, 562] width 59 height 78
click at [789, 579] on button "Next image" at bounding box center [788, 562] width 59 height 78
click at [783, 587] on button "Next image" at bounding box center [788, 562] width 59 height 78
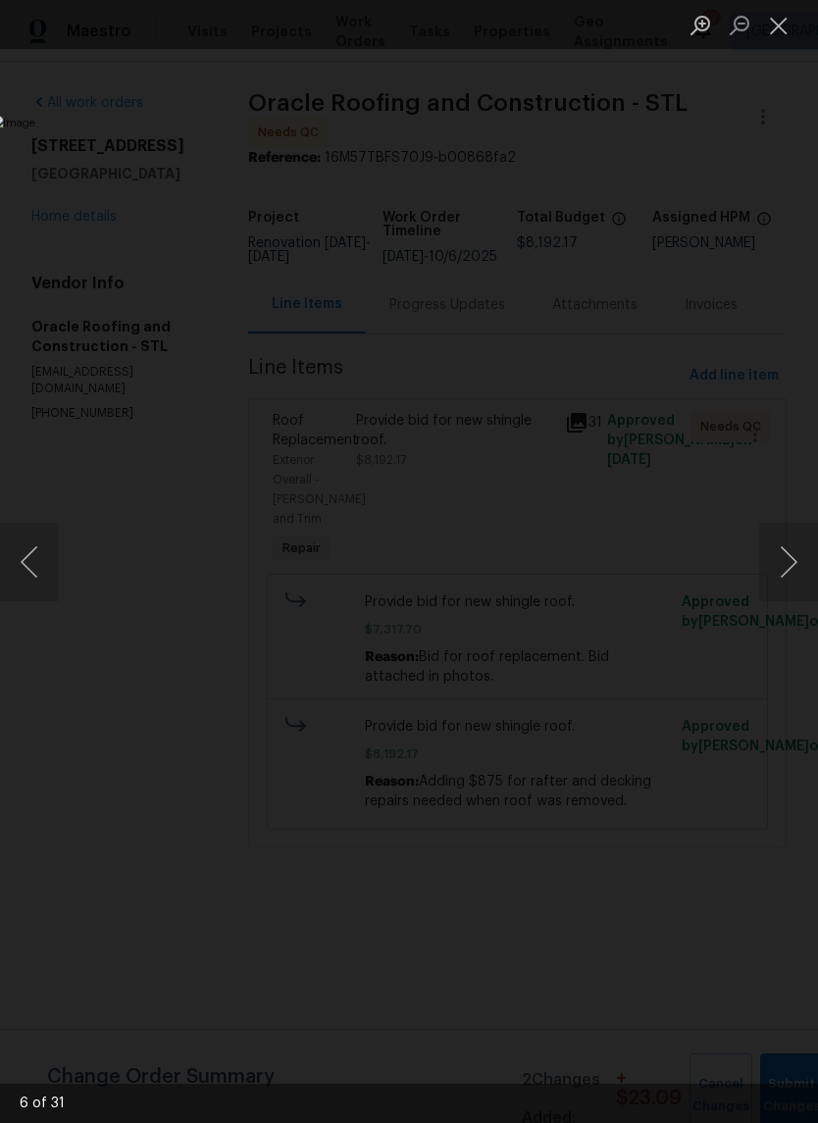
click at [788, 585] on button "Next image" at bounding box center [788, 562] width 59 height 78
click at [786, 586] on button "Next image" at bounding box center [788, 562] width 59 height 78
click at [48, 555] on button "Previous image" at bounding box center [29, 562] width 59 height 78
click at [789, 584] on button "Next image" at bounding box center [788, 562] width 59 height 78
click at [793, 571] on button "Next image" at bounding box center [788, 562] width 59 height 78
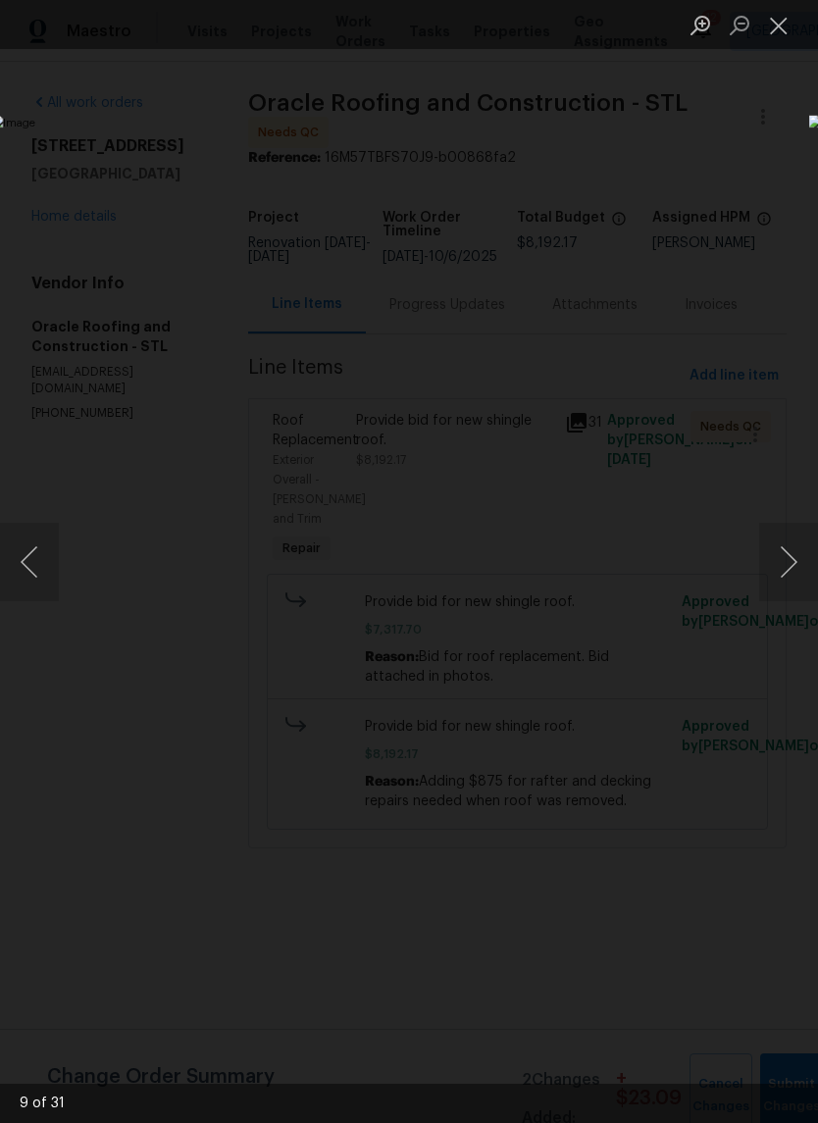
click at [790, 578] on button "Next image" at bounding box center [788, 562] width 59 height 78
click at [788, 580] on button "Next image" at bounding box center [788, 562] width 59 height 78
click at [788, 587] on button "Next image" at bounding box center [788, 562] width 59 height 78
click at [642, 601] on img "Lightbox" at bounding box center [316, 561] width 650 height 893
click at [786, 576] on button "Next image" at bounding box center [788, 562] width 59 height 78
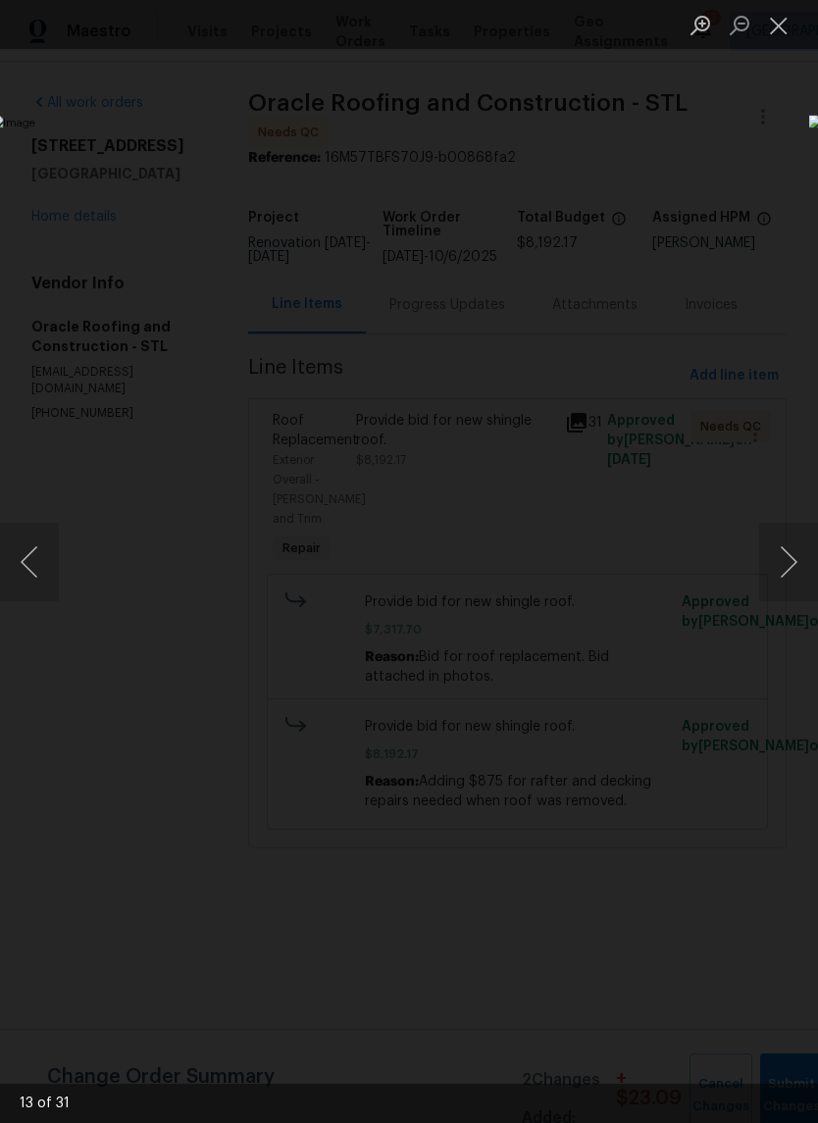
click at [796, 564] on button "Next image" at bounding box center [788, 562] width 59 height 78
click at [787, 571] on button "Next image" at bounding box center [788, 562] width 59 height 78
click at [787, 572] on button "Next image" at bounding box center [788, 562] width 59 height 78
click at [29, 550] on button "Previous image" at bounding box center [29, 562] width 59 height 78
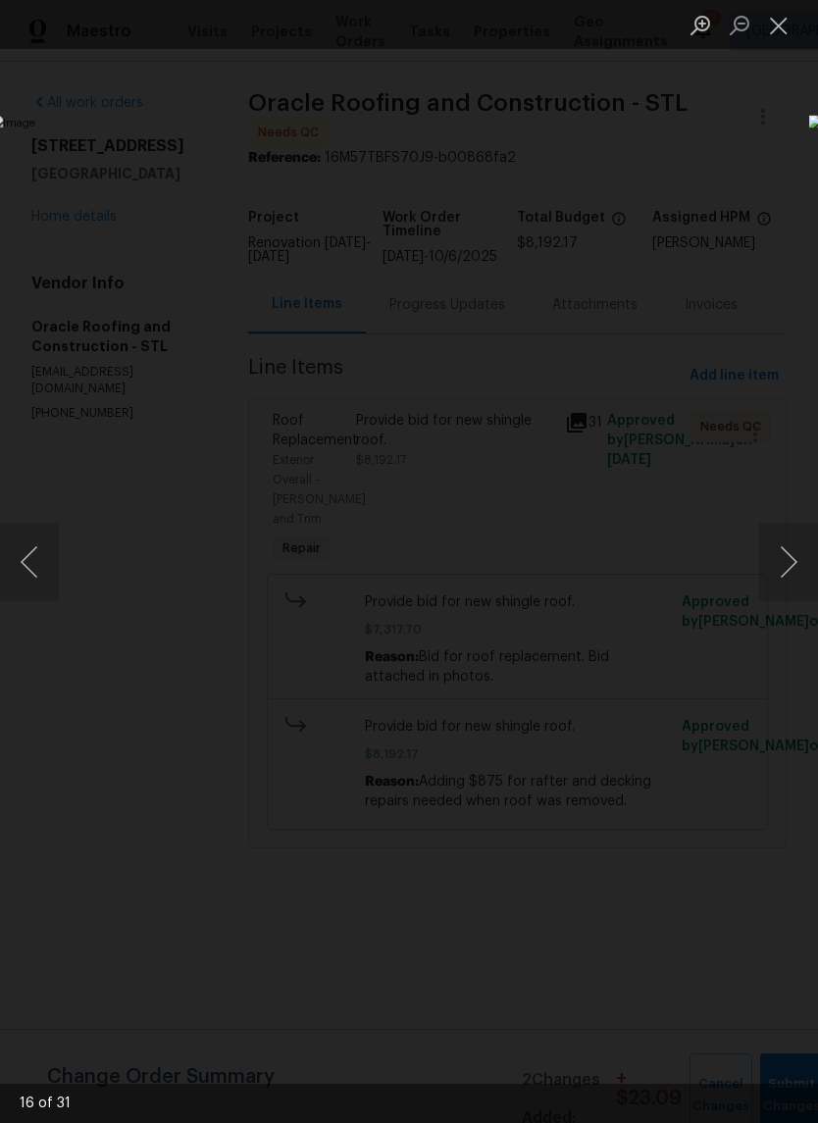
click at [782, 588] on button "Next image" at bounding box center [788, 562] width 59 height 78
click at [791, 599] on button "Next image" at bounding box center [788, 562] width 59 height 78
click at [788, 596] on button "Next image" at bounding box center [788, 562] width 59 height 78
click at [788, 585] on button "Next image" at bounding box center [788, 562] width 59 height 78
click at [789, 589] on button "Next image" at bounding box center [788, 562] width 59 height 78
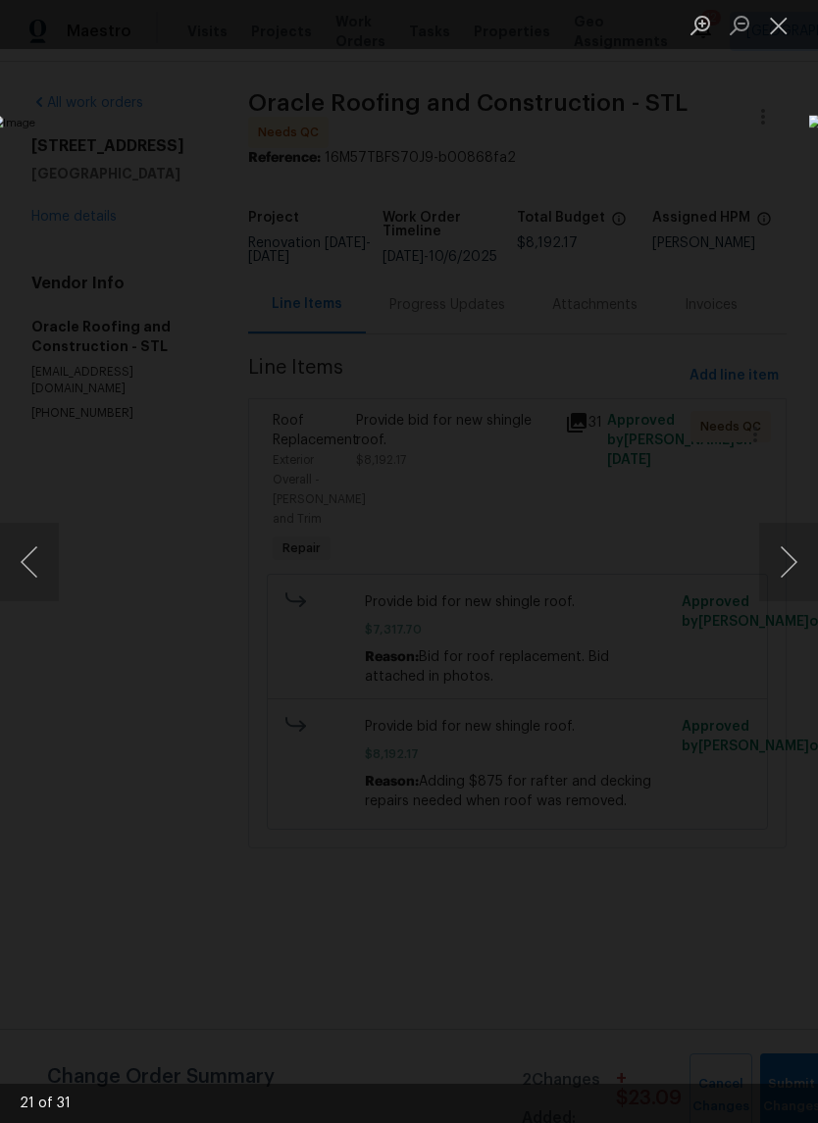
click at [780, 586] on button "Next image" at bounding box center [788, 562] width 59 height 78
click at [44, 557] on button "Previous image" at bounding box center [29, 562] width 59 height 78
click at [785, 589] on button "Next image" at bounding box center [788, 562] width 59 height 78
click at [785, 586] on button "Next image" at bounding box center [788, 562] width 59 height 78
click at [786, 580] on button "Next image" at bounding box center [788, 562] width 59 height 78
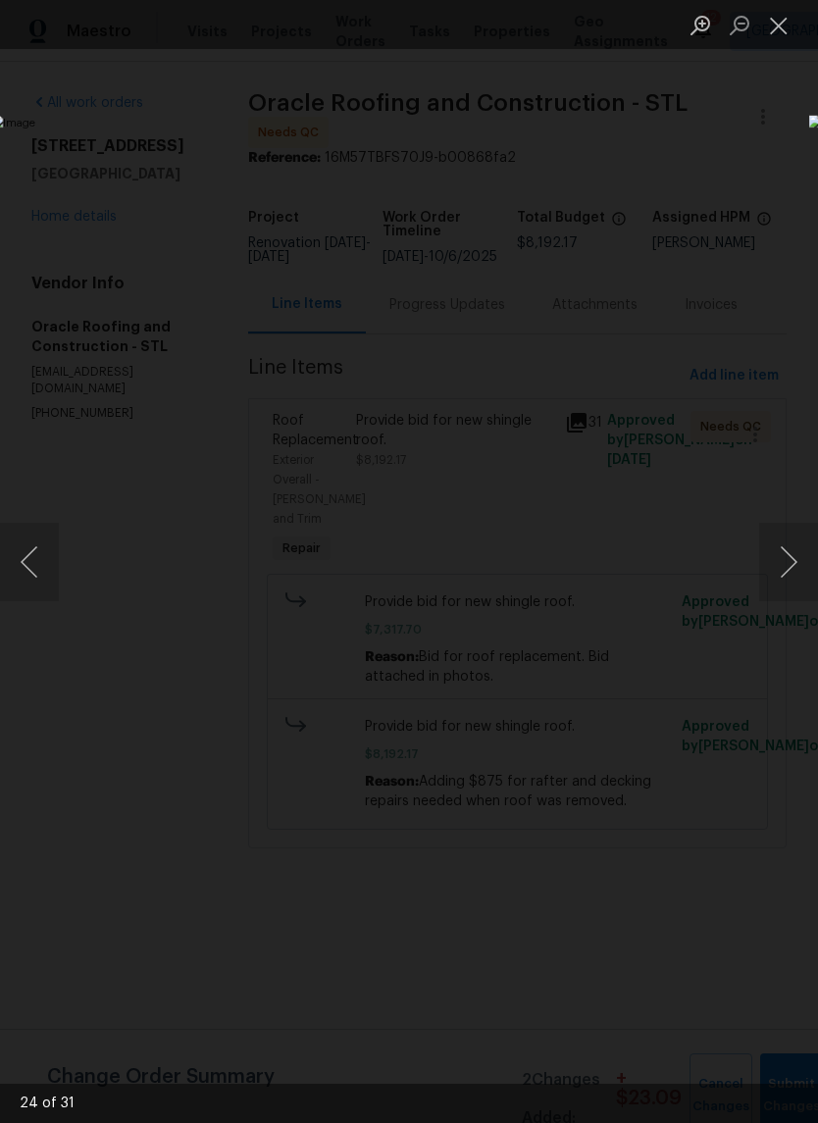
click at [790, 581] on button "Next image" at bounding box center [788, 562] width 59 height 78
click at [39, 567] on button "Previous image" at bounding box center [29, 562] width 59 height 78
click at [786, 583] on button "Next image" at bounding box center [788, 562] width 59 height 78
click at [787, 580] on button "Next image" at bounding box center [788, 562] width 59 height 78
click at [785, 586] on button "Next image" at bounding box center [788, 562] width 59 height 78
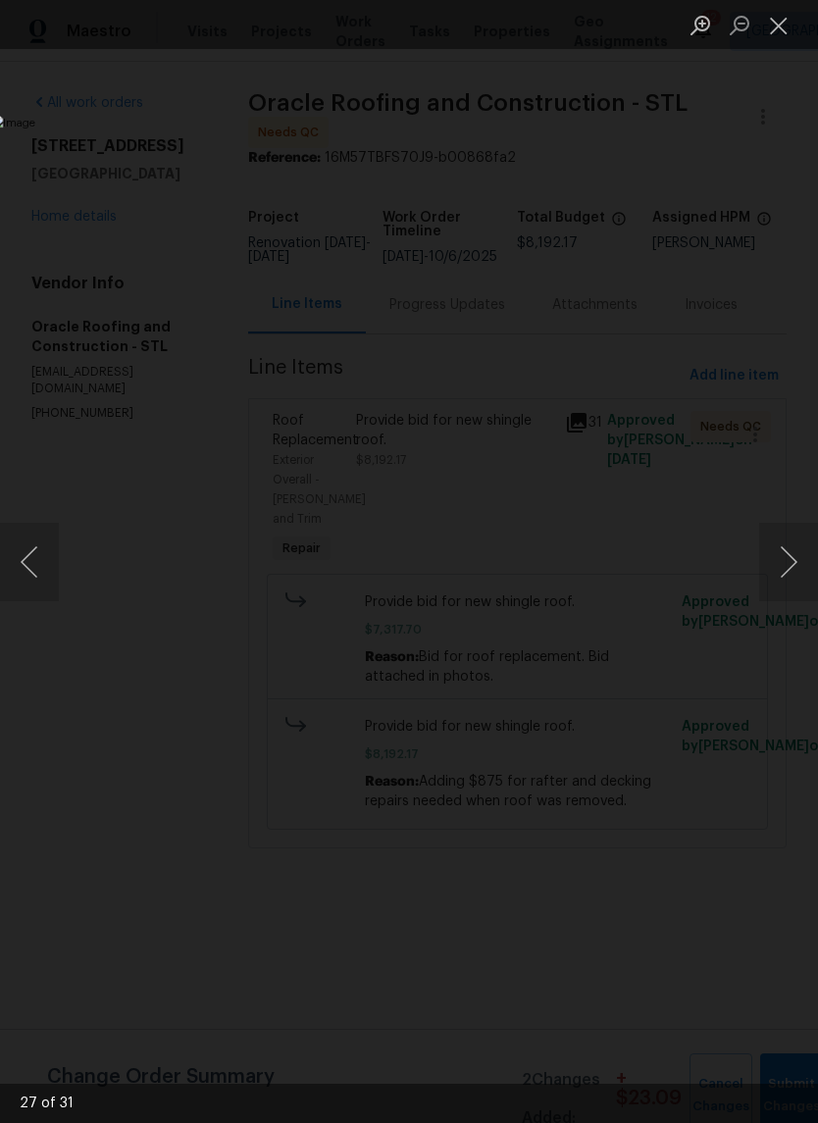
click at [784, 585] on button "Next image" at bounding box center [788, 562] width 59 height 78
click at [784, 588] on button "Next image" at bounding box center [788, 562] width 59 height 78
click at [784, 589] on button "Next image" at bounding box center [788, 562] width 59 height 78
click at [787, 585] on button "Next image" at bounding box center [788, 562] width 59 height 78
click at [791, 576] on button "Next image" at bounding box center [788, 562] width 59 height 78
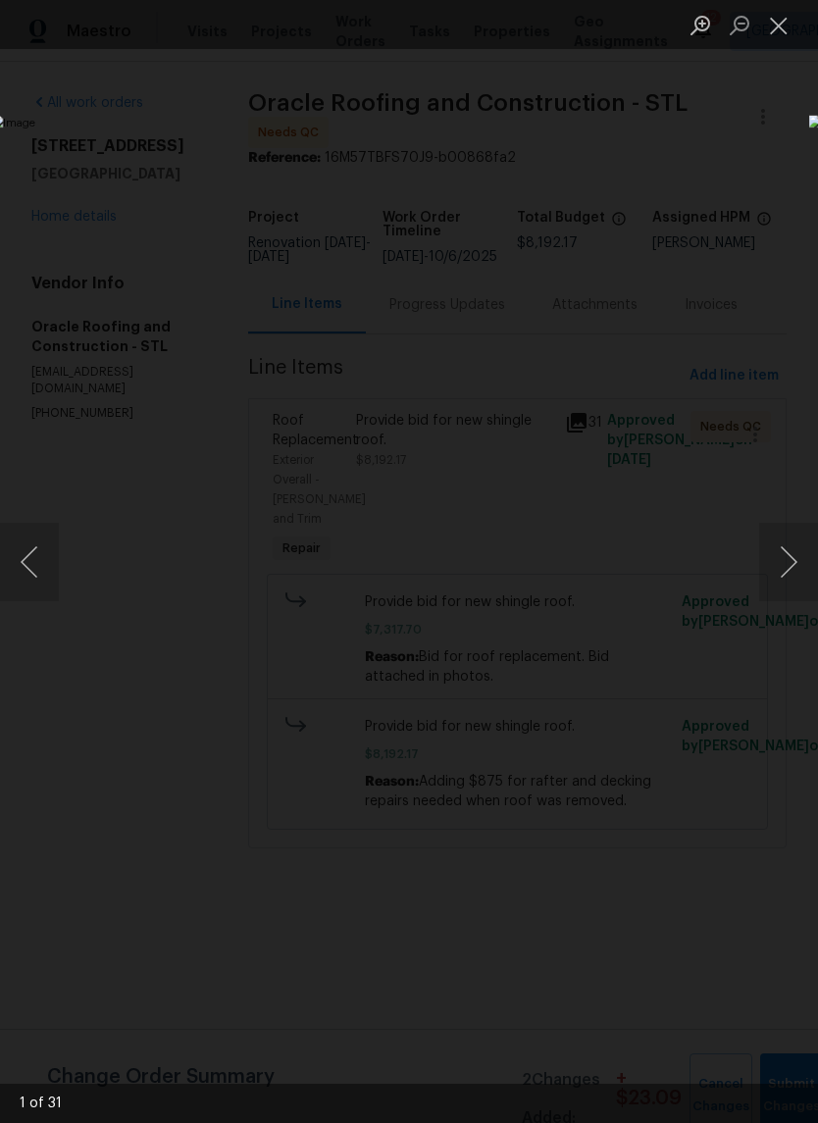
click at [791, 576] on button "Next image" at bounding box center [788, 562] width 59 height 78
click at [783, 34] on button "Close lightbox" at bounding box center [778, 25] width 39 height 34
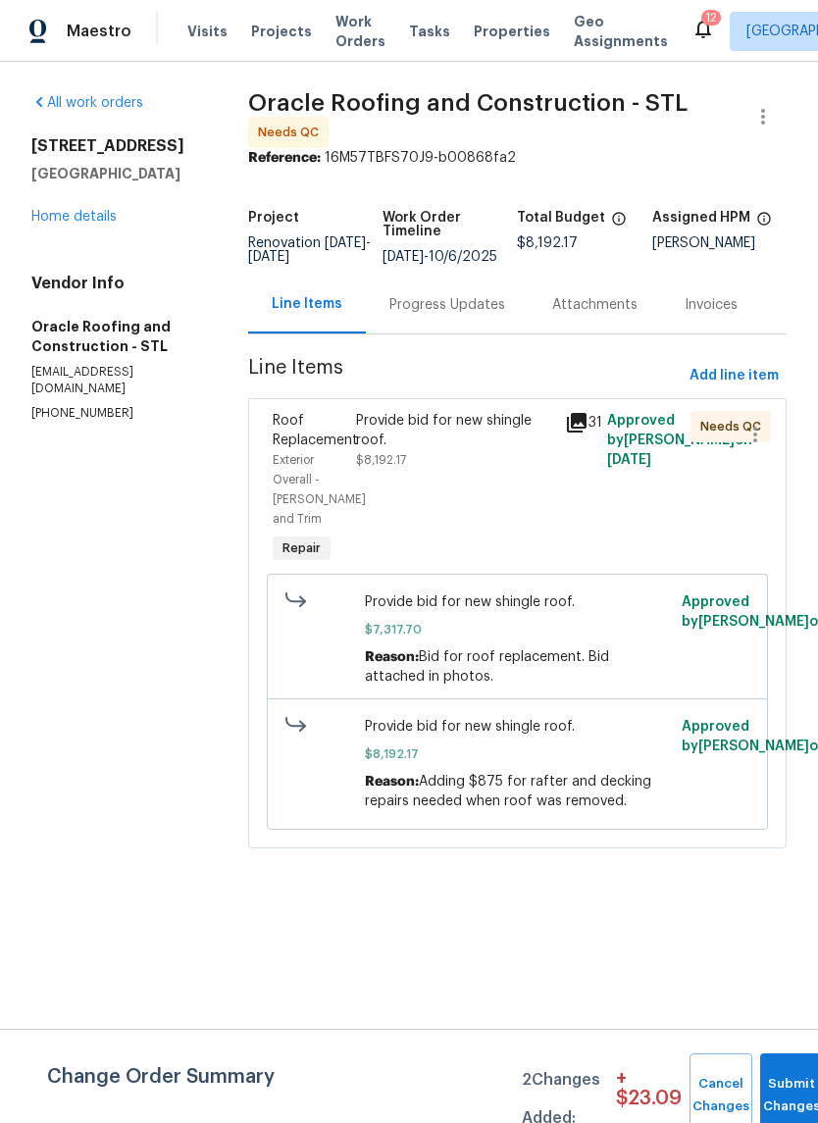
click at [449, 450] on div "Provide bid for new shingle roof." at bounding box center [454, 430] width 197 height 39
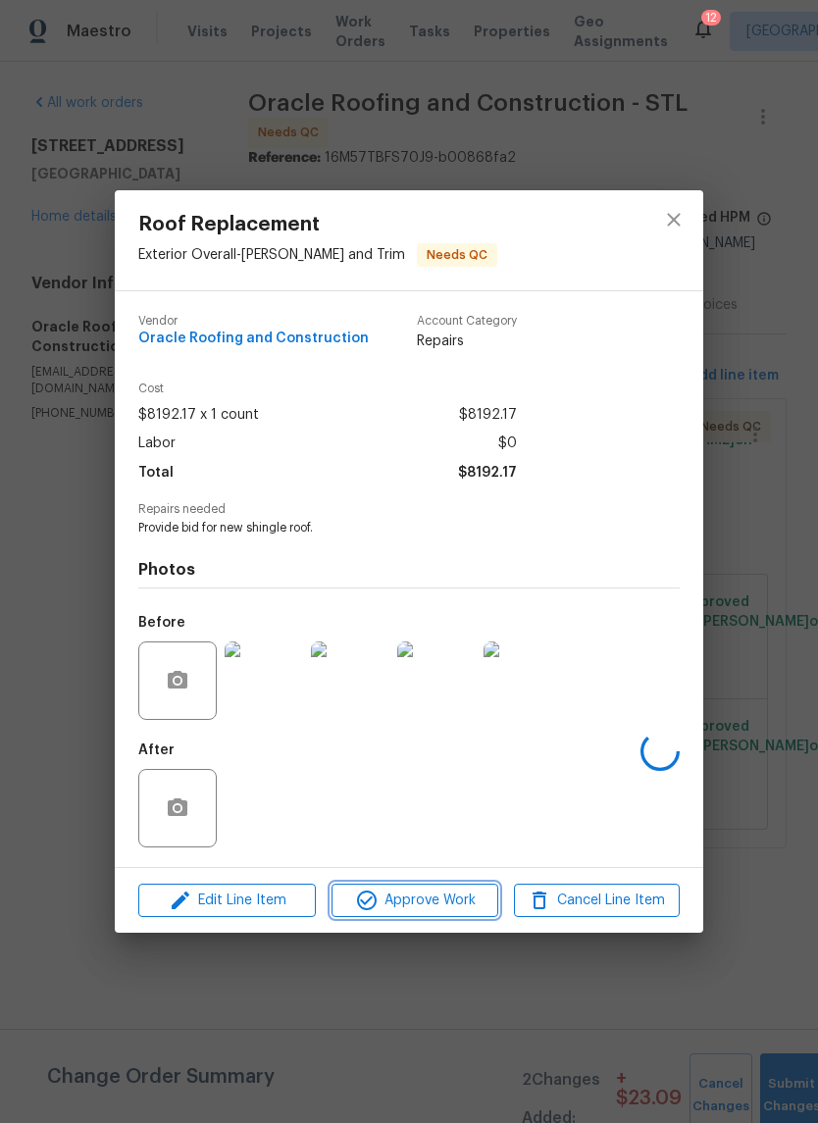
click at [455, 901] on span "Approve Work" at bounding box center [414, 901] width 154 height 25
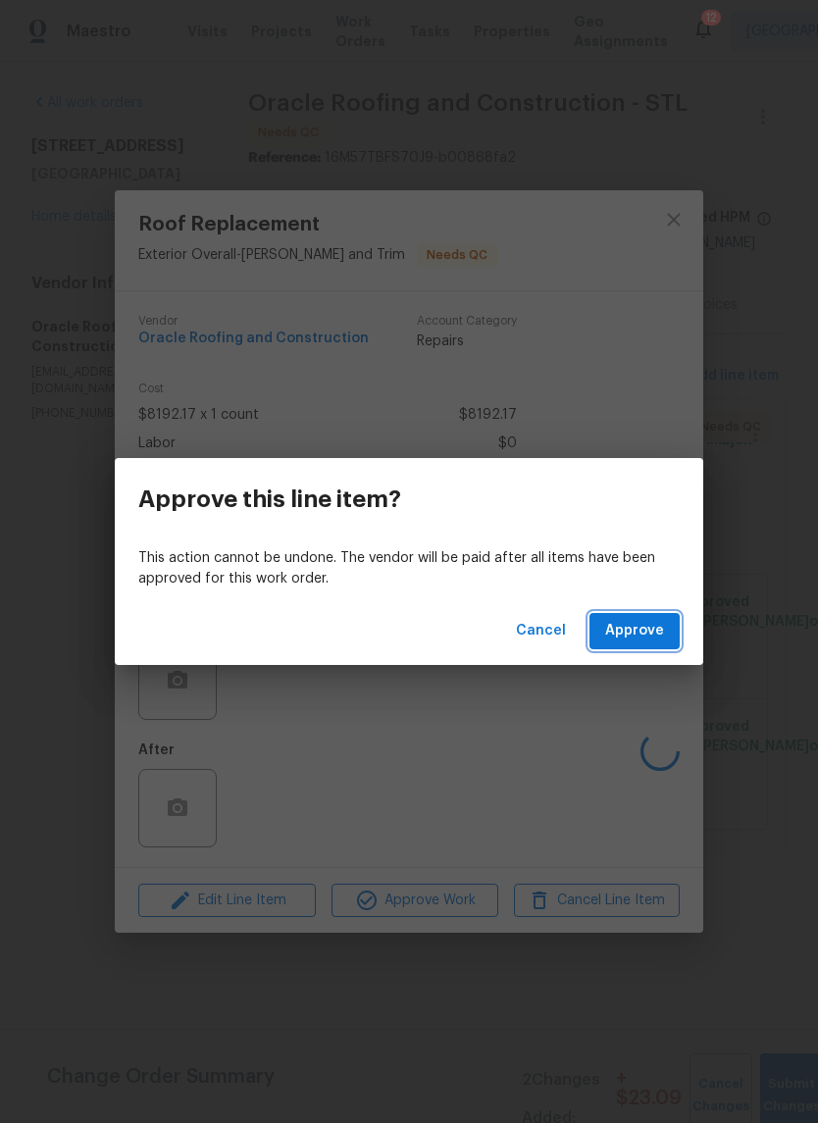
click at [650, 634] on span "Approve" at bounding box center [634, 631] width 59 height 25
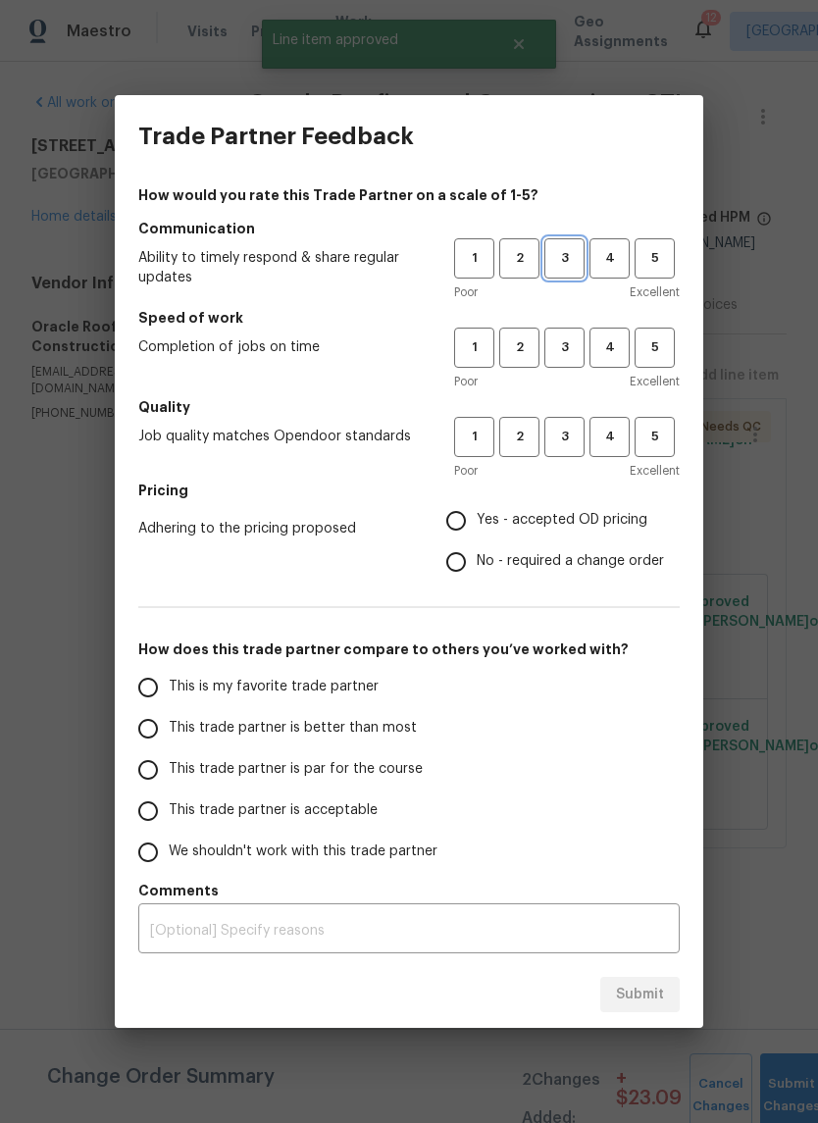
click at [571, 253] on span "3" at bounding box center [564, 258] width 36 height 23
click at [566, 354] on span "3" at bounding box center [564, 347] width 36 height 23
click at [617, 450] on button "4" at bounding box center [610, 437] width 40 height 40
click at [583, 528] on span "Yes - accepted OD pricing" at bounding box center [562, 520] width 171 height 21
click at [477, 528] on input "Yes - accepted OD pricing" at bounding box center [456, 520] width 41 height 41
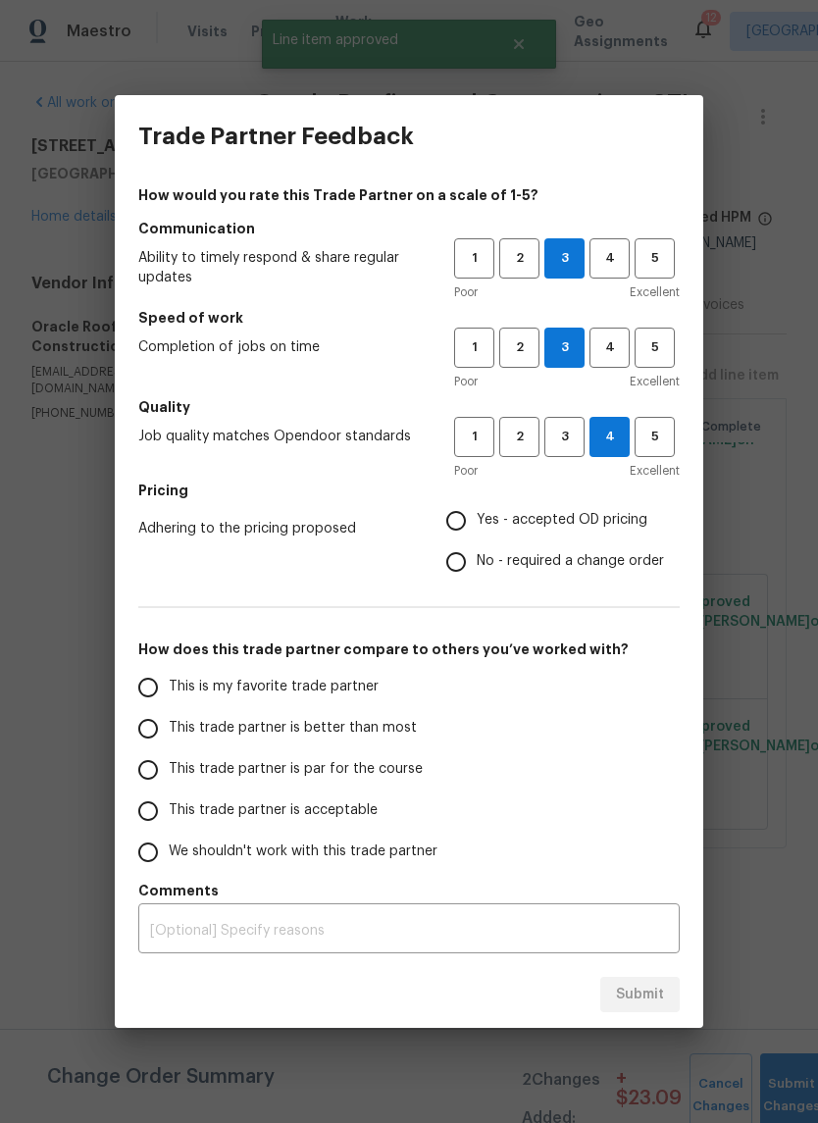
radio input "true"
click at [373, 689] on label "This is my favorite trade partner" at bounding box center [283, 687] width 310 height 41
click at [169, 689] on input "This is my favorite trade partner" at bounding box center [148, 687] width 41 height 41
radio input "false"
click at [411, 741] on label "This trade partner is better than most" at bounding box center [283, 728] width 310 height 41
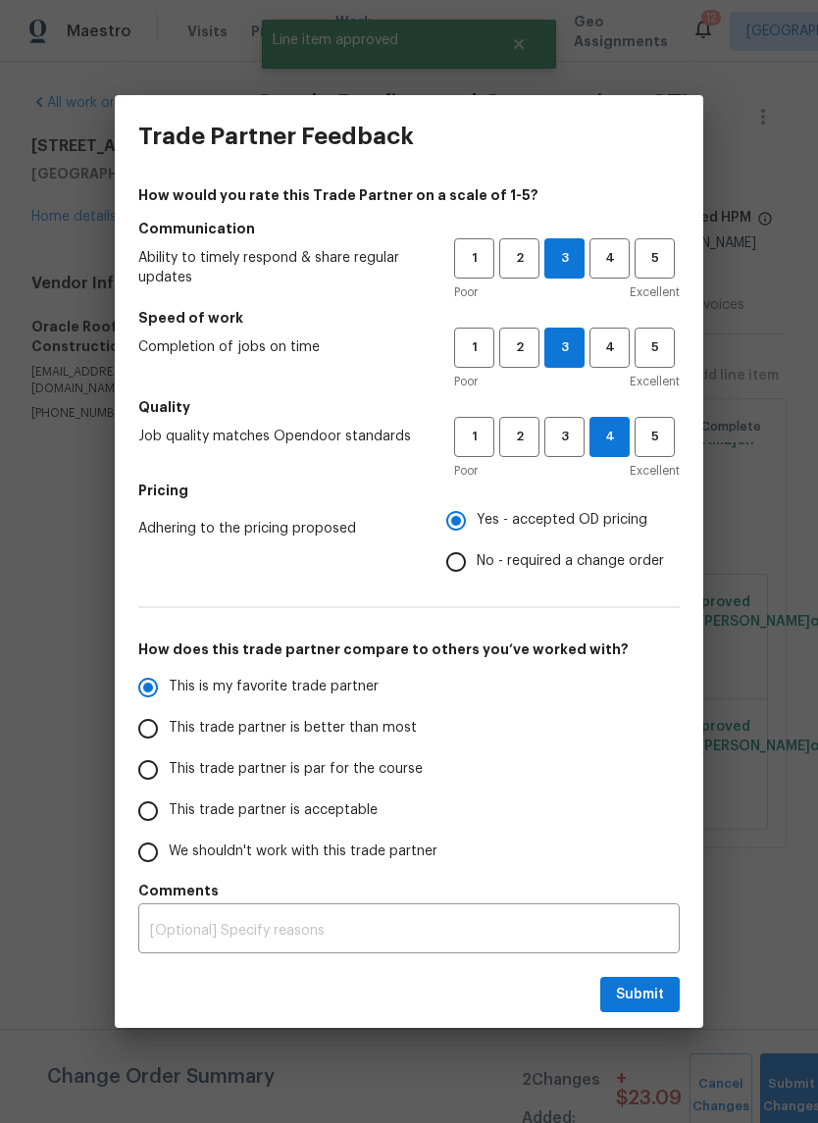
click at [169, 741] on input "This trade partner is better than most" at bounding box center [148, 728] width 41 height 41
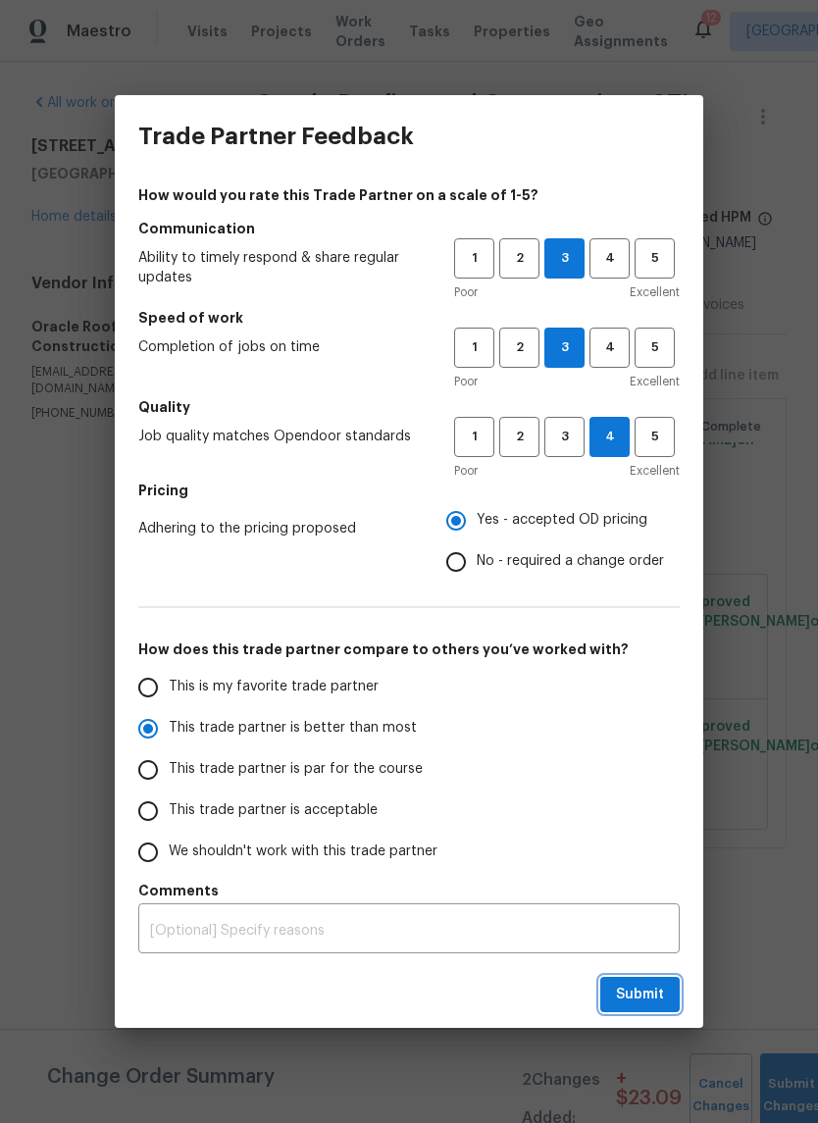
click at [655, 994] on span "Submit" at bounding box center [640, 995] width 48 height 25
radio input "true"
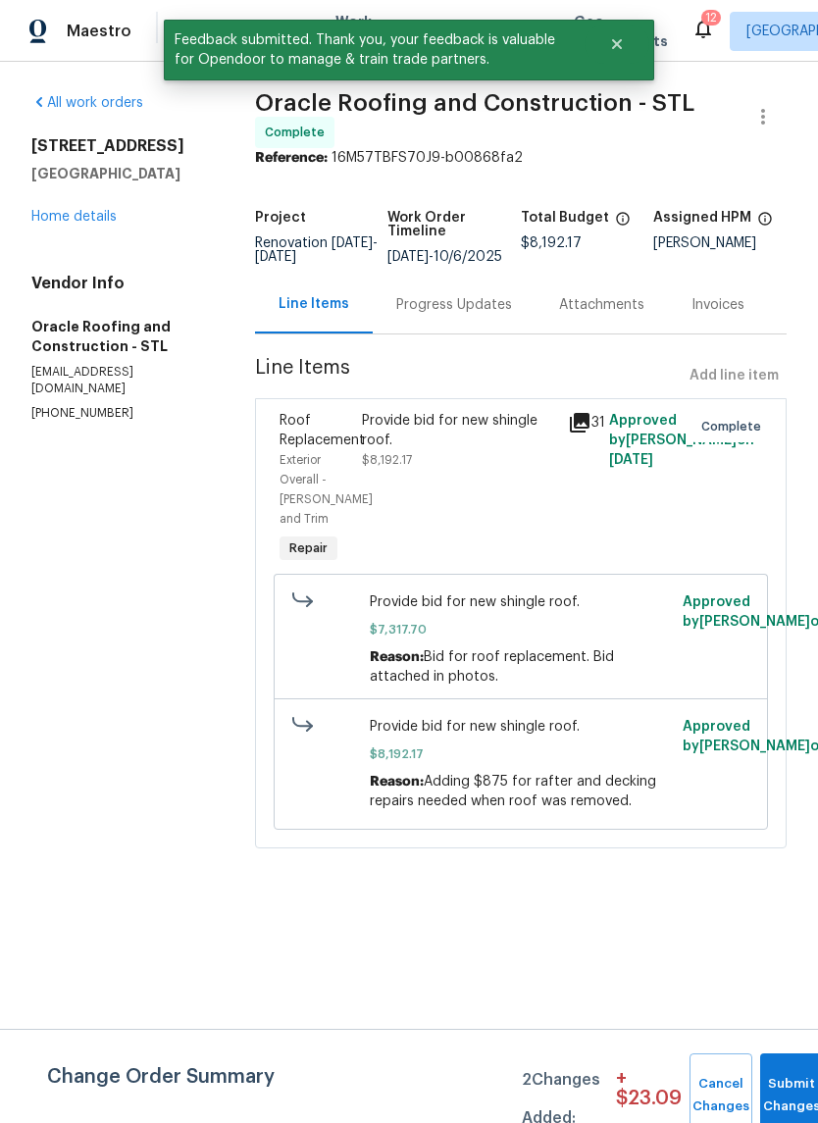
click at [105, 220] on link "Home details" at bounding box center [73, 217] width 85 height 14
